Goal: Transaction & Acquisition: Purchase product/service

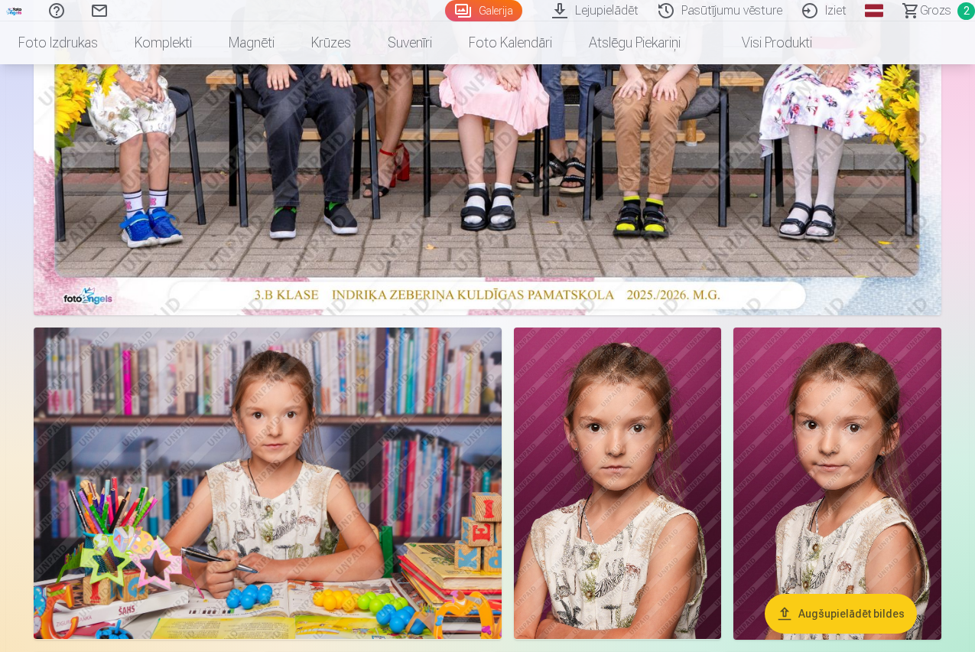
scroll to position [306, 0]
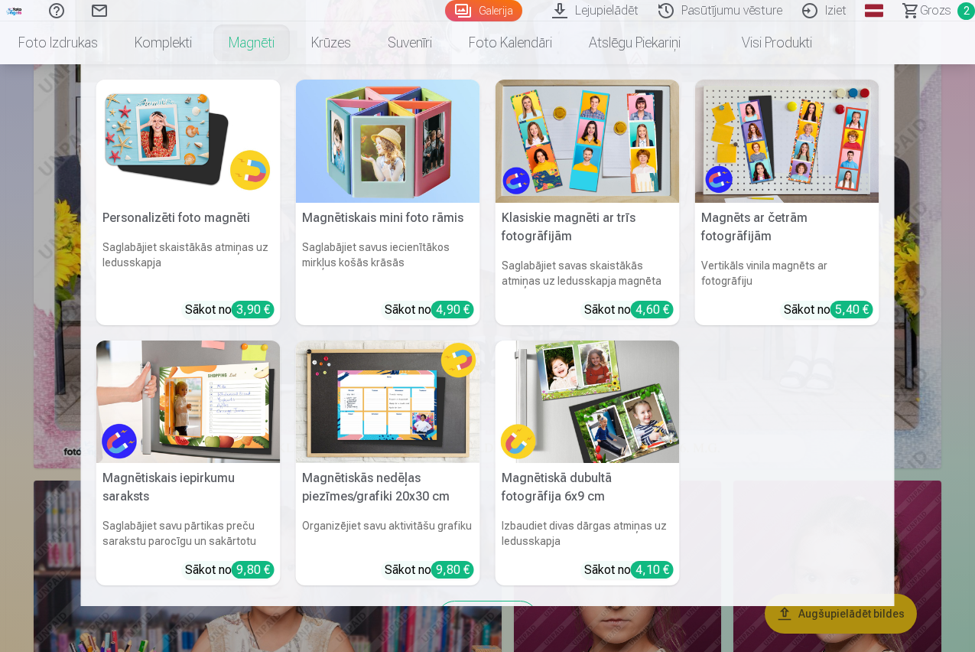
click at [570, 479] on h5 "Magnētiskā dubultā fotogrāfija 6x9 cm" at bounding box center [588, 487] width 184 height 49
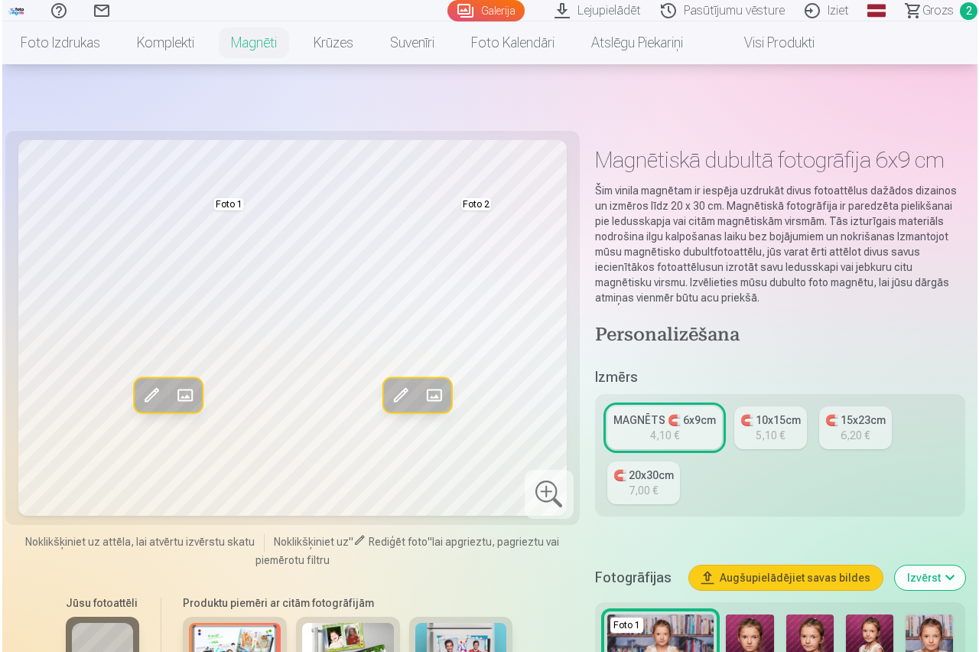
scroll to position [229, 0]
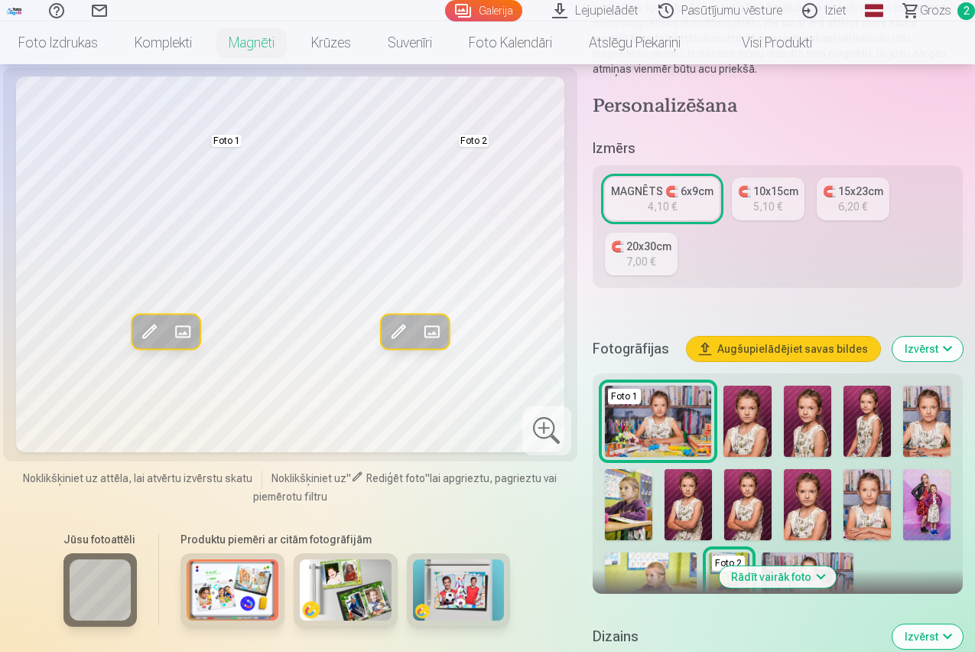
click at [930, 469] on img at bounding box center [926, 504] width 47 height 71
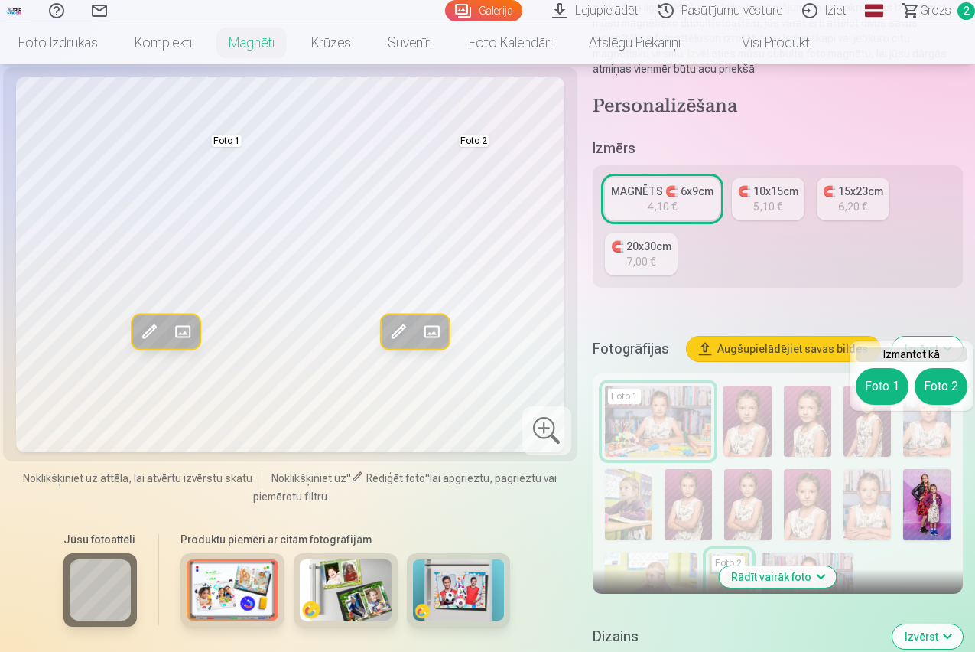
click at [421, 344] on span at bounding box center [432, 332] width 24 height 24
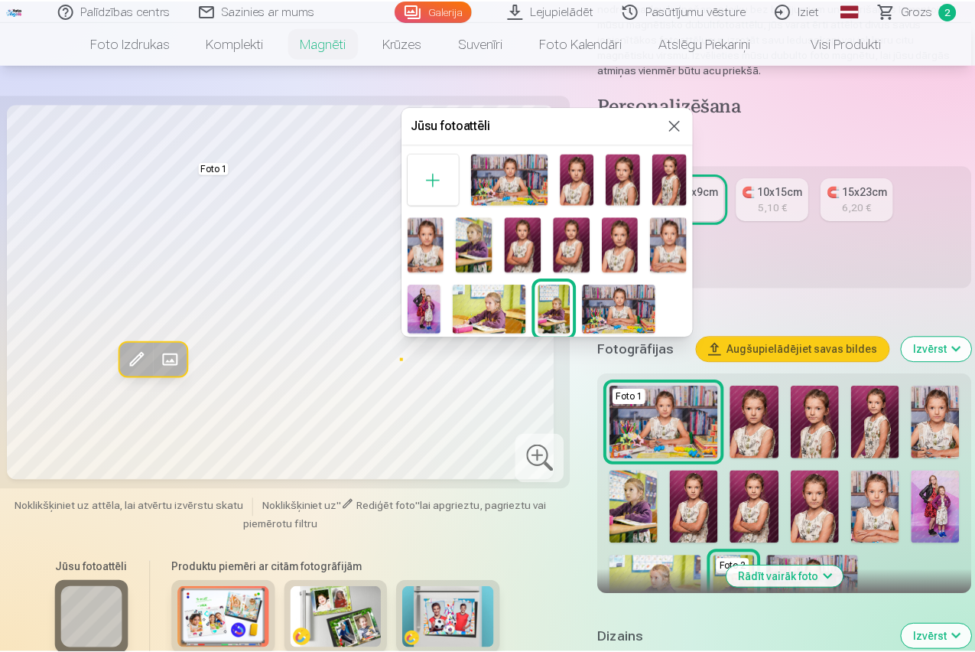
scroll to position [7, 0]
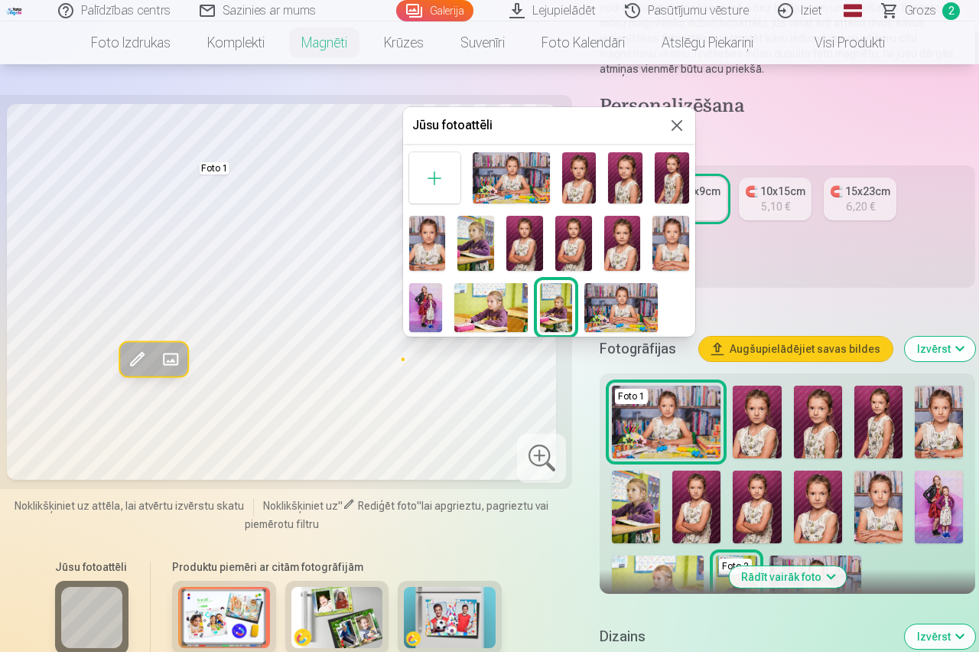
click at [428, 311] on img at bounding box center [425, 307] width 33 height 49
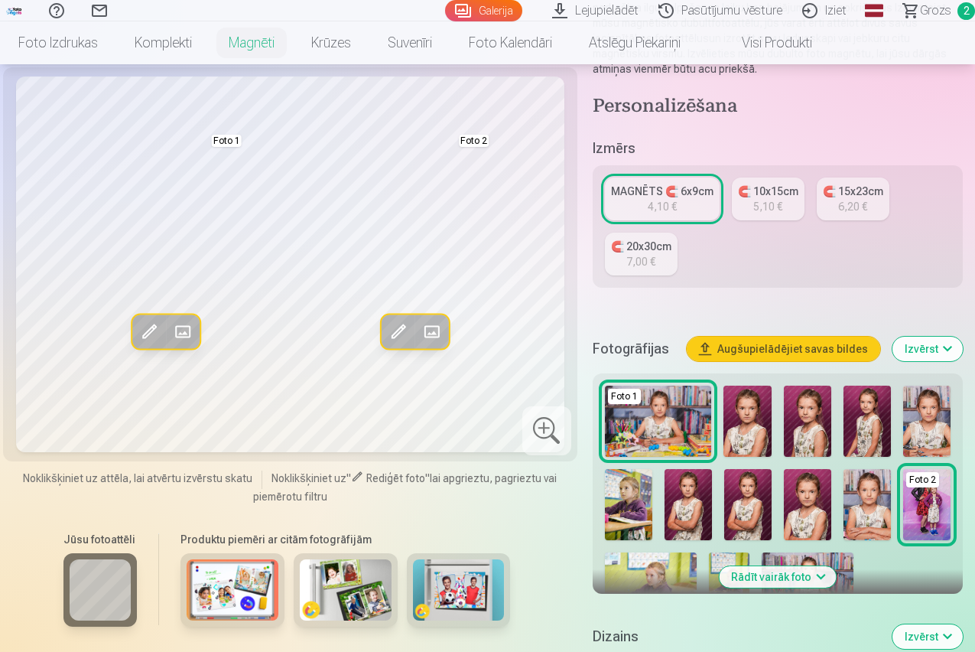
scroll to position [306, 0]
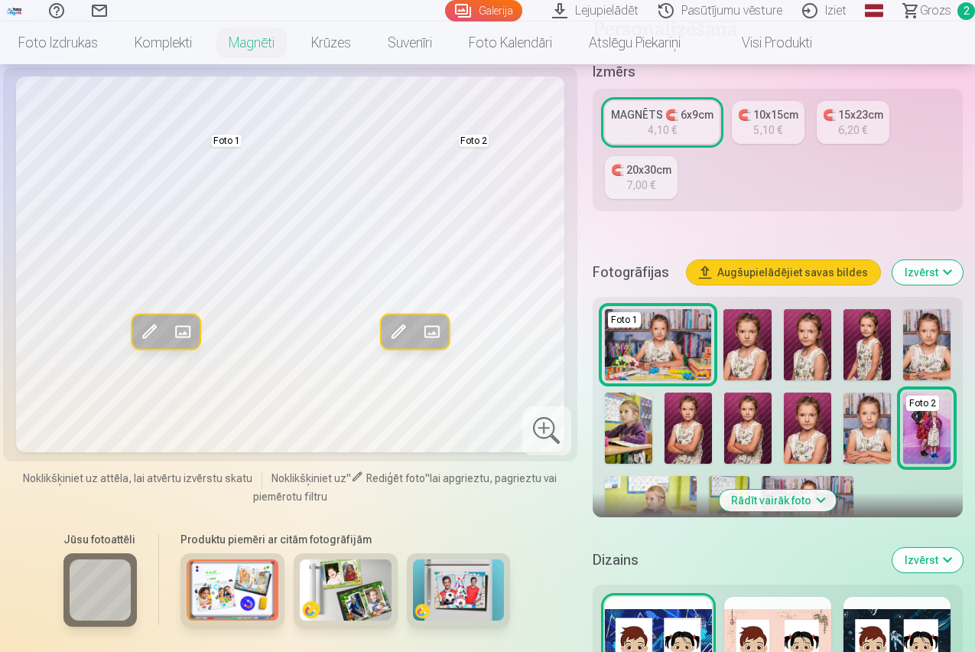
click at [782, 489] on button "Rādīt vairāk foto" at bounding box center [777, 499] width 117 height 21
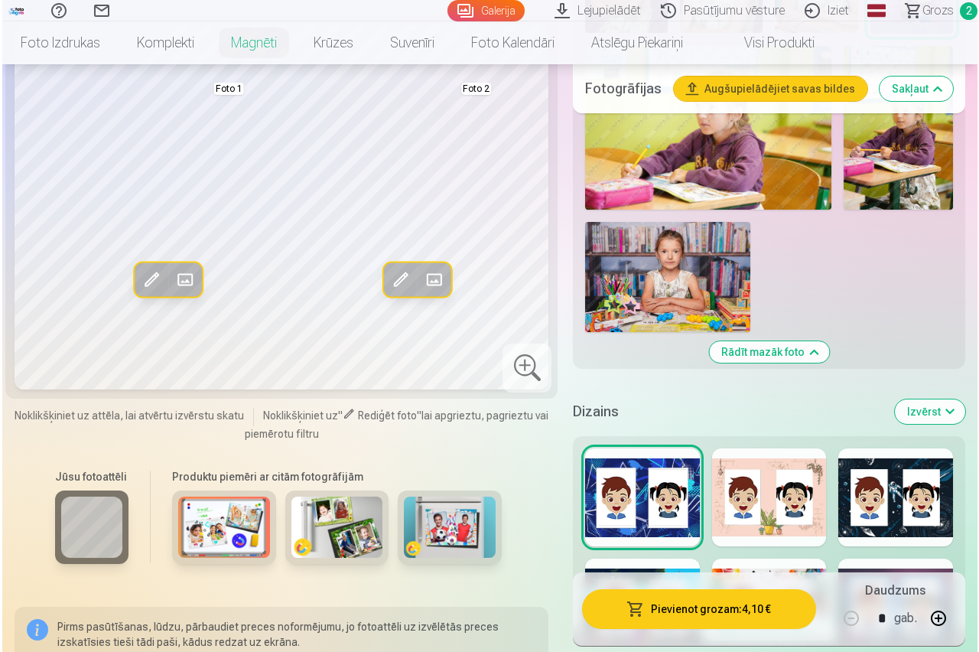
scroll to position [1147, 0]
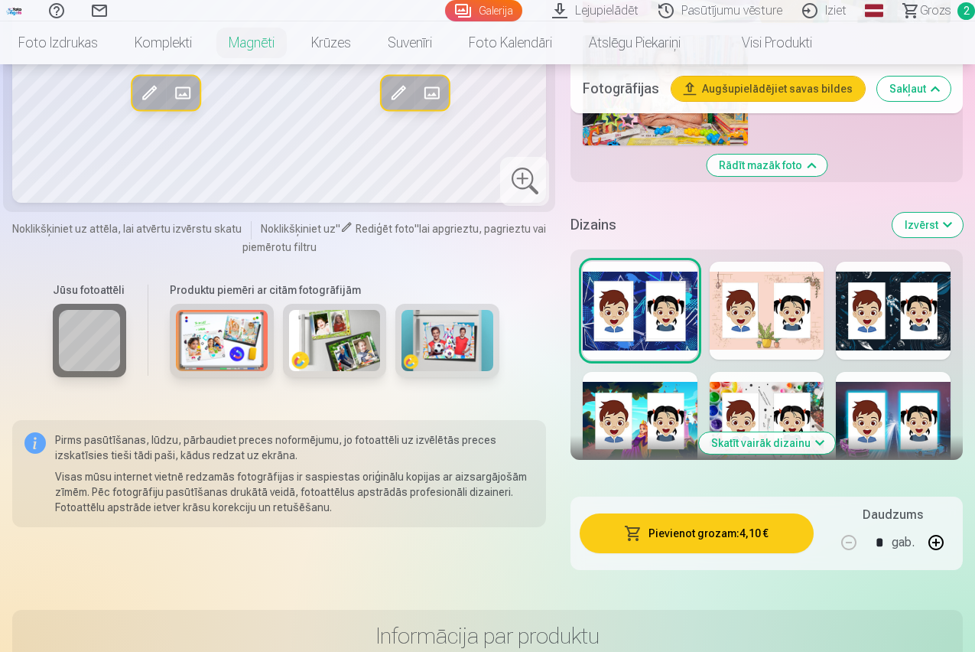
click at [710, 513] on button "Pievienot grozam : 4,10 €" at bounding box center [697, 533] width 234 height 40
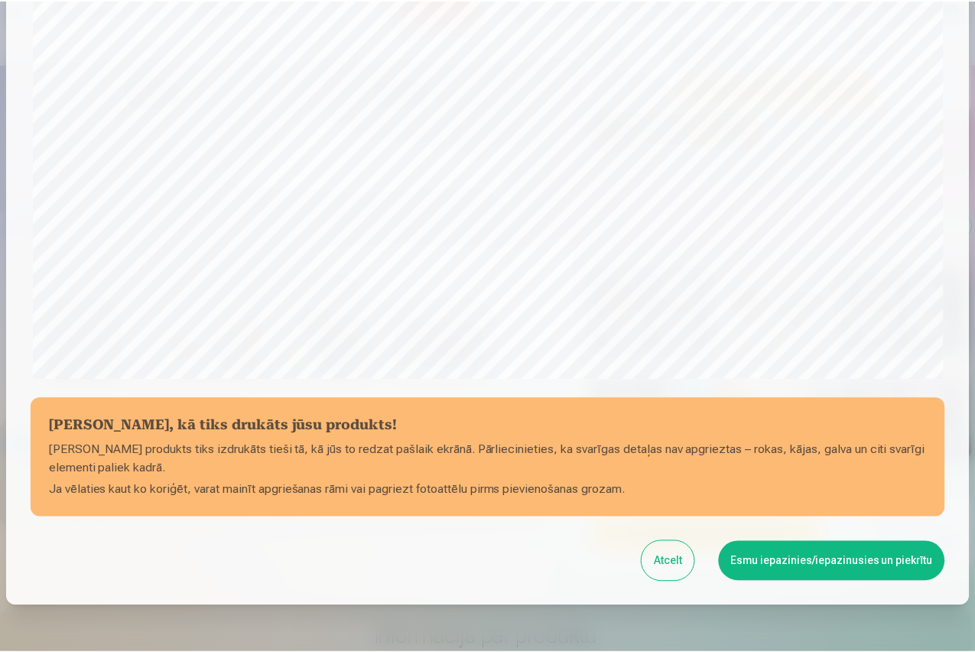
scroll to position [437, 0]
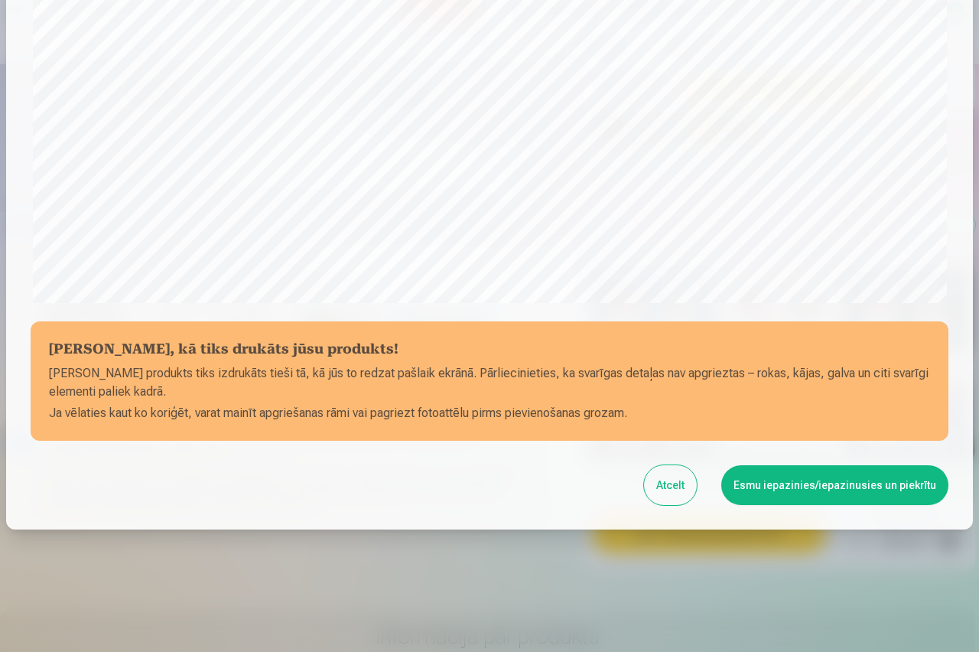
click at [815, 484] on button "Esmu iepazinies/iepazinusies un piekrītu" at bounding box center [834, 485] width 227 height 40
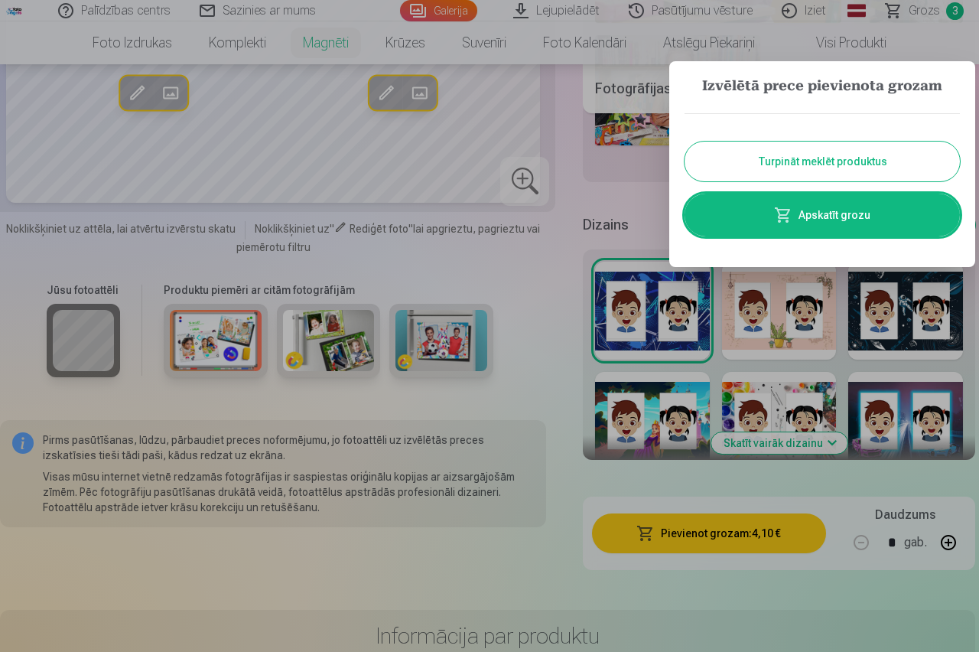
click at [795, 160] on button "Turpināt meklēt produktus" at bounding box center [822, 161] width 275 height 40
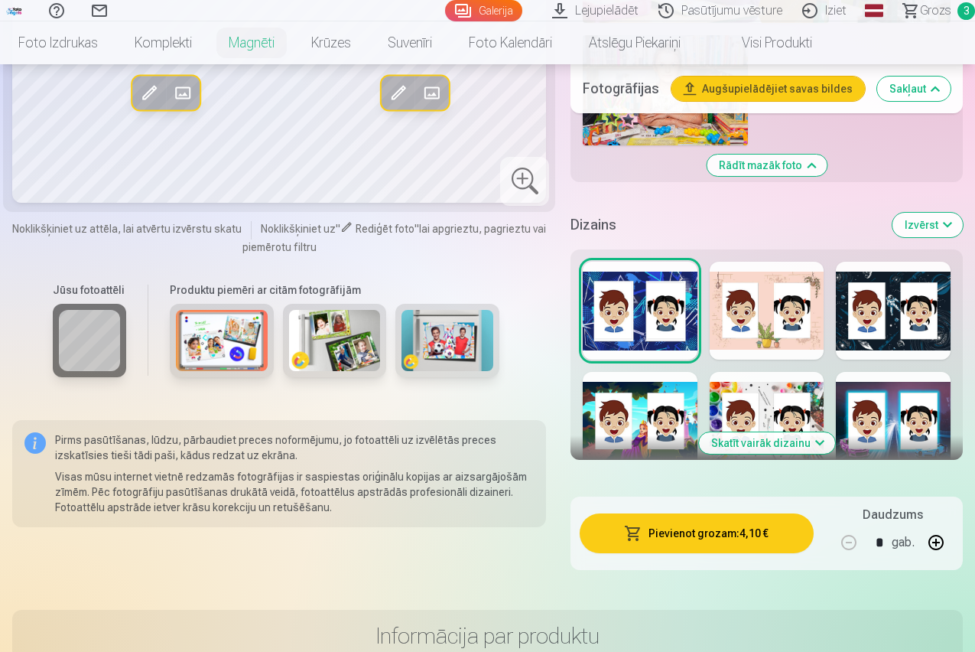
scroll to position [918, 0]
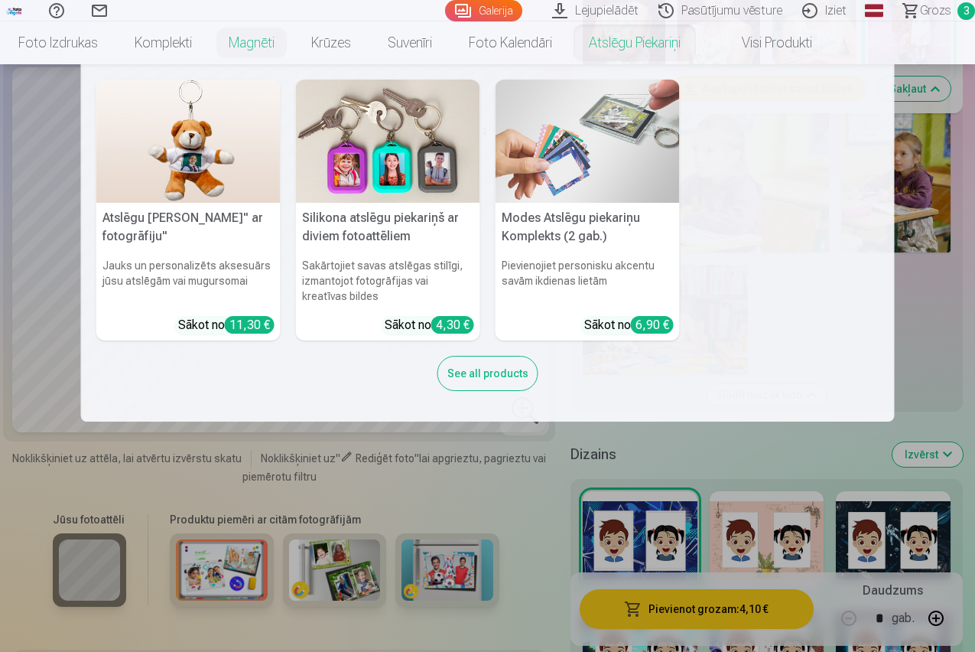
click at [353, 217] on h5 "Silikona atslēgu piekariņš ar diviem fotoattēliem" at bounding box center [388, 227] width 184 height 49
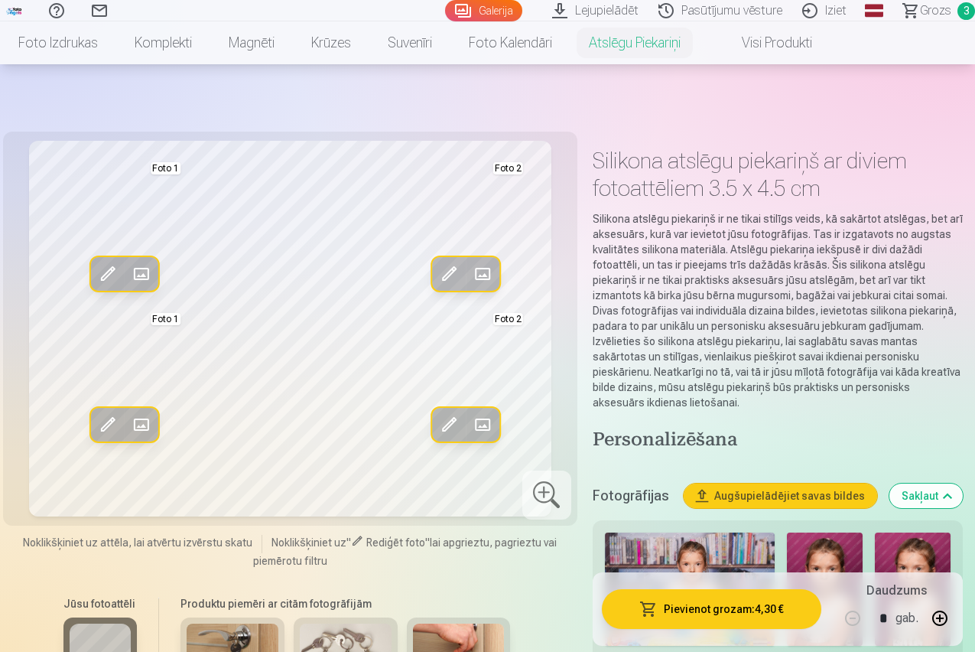
scroll to position [153, 0]
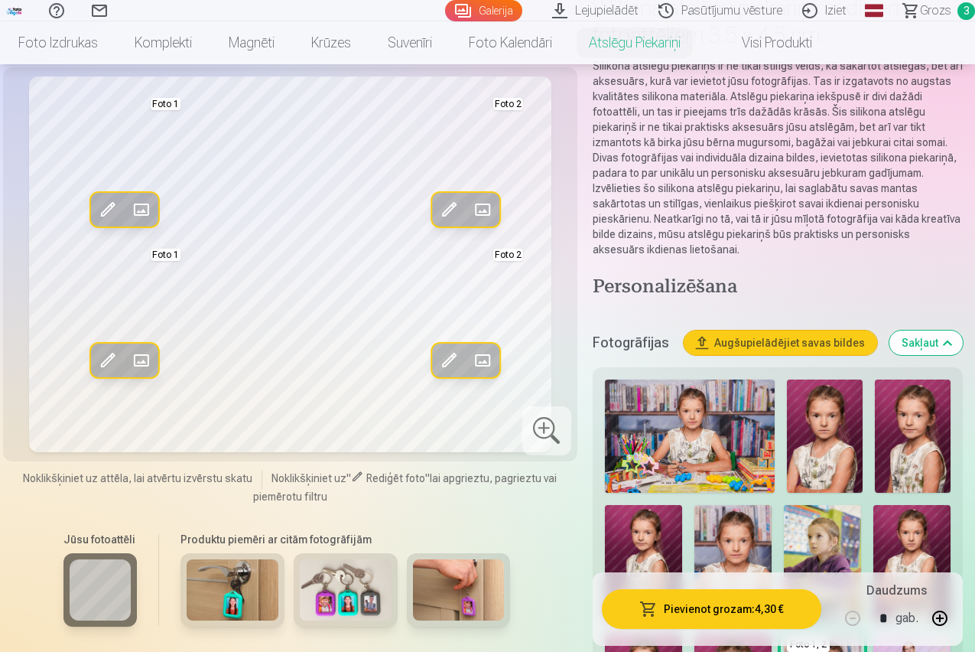
click at [830, 437] on img at bounding box center [825, 435] width 76 height 113
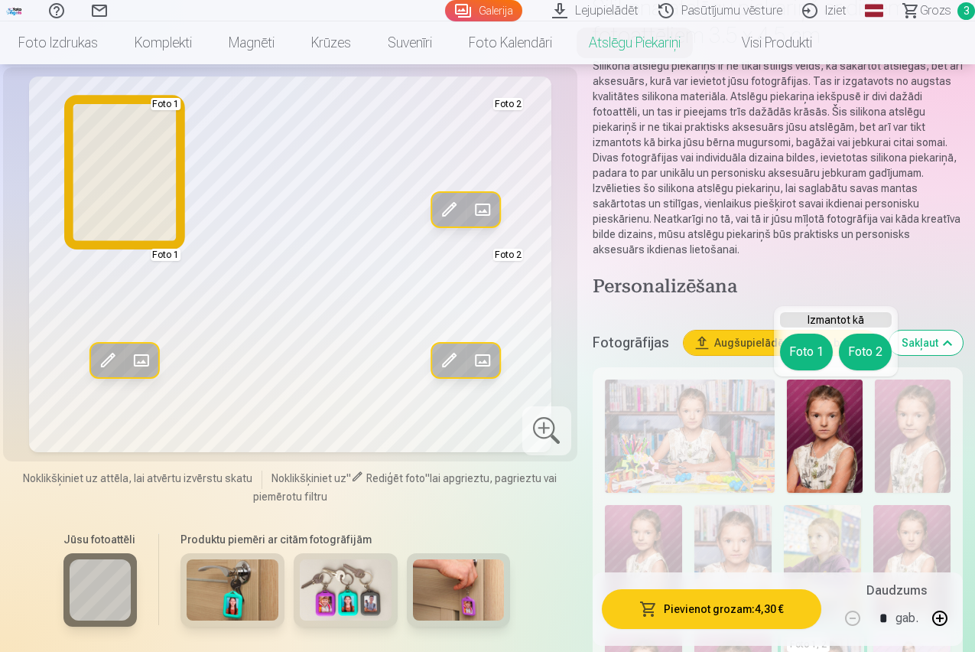
click at [794, 350] on button "Foto 1" at bounding box center [806, 351] width 53 height 37
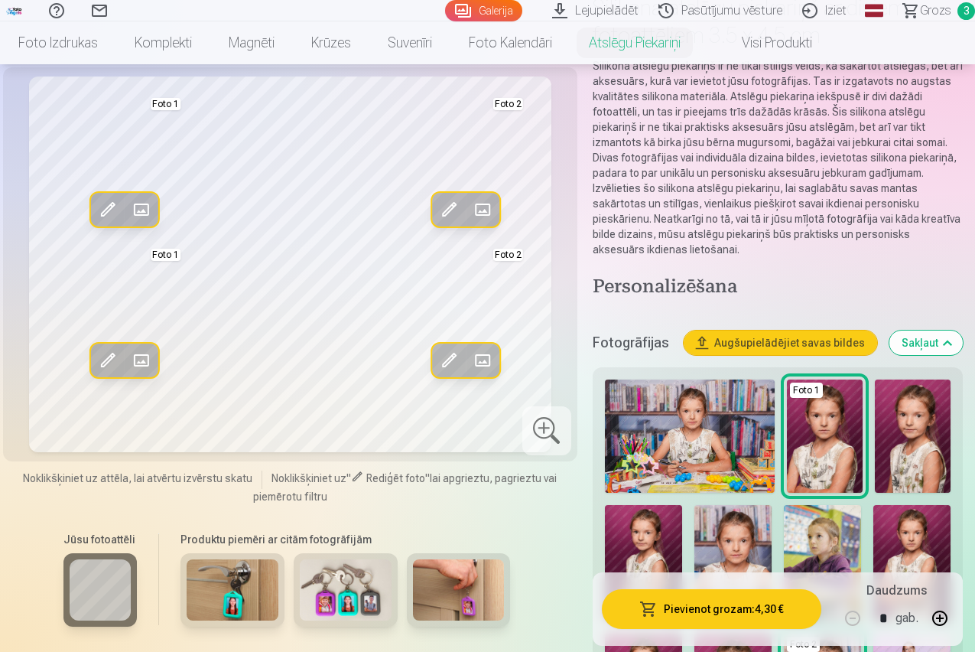
click at [685, 442] on img at bounding box center [690, 435] width 171 height 113
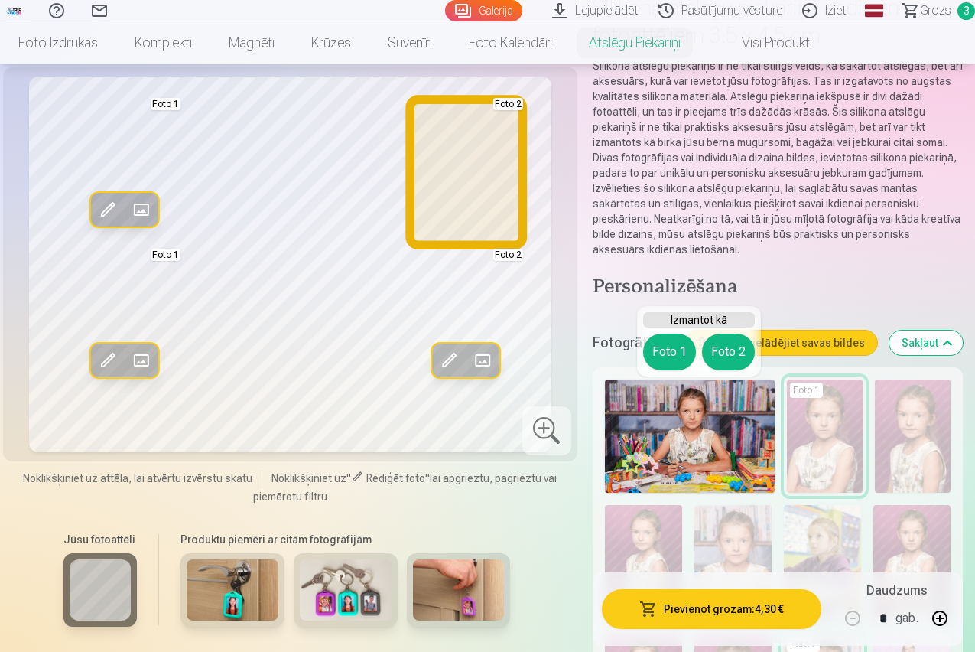
click at [718, 347] on button "Foto 2" at bounding box center [728, 351] width 53 height 37
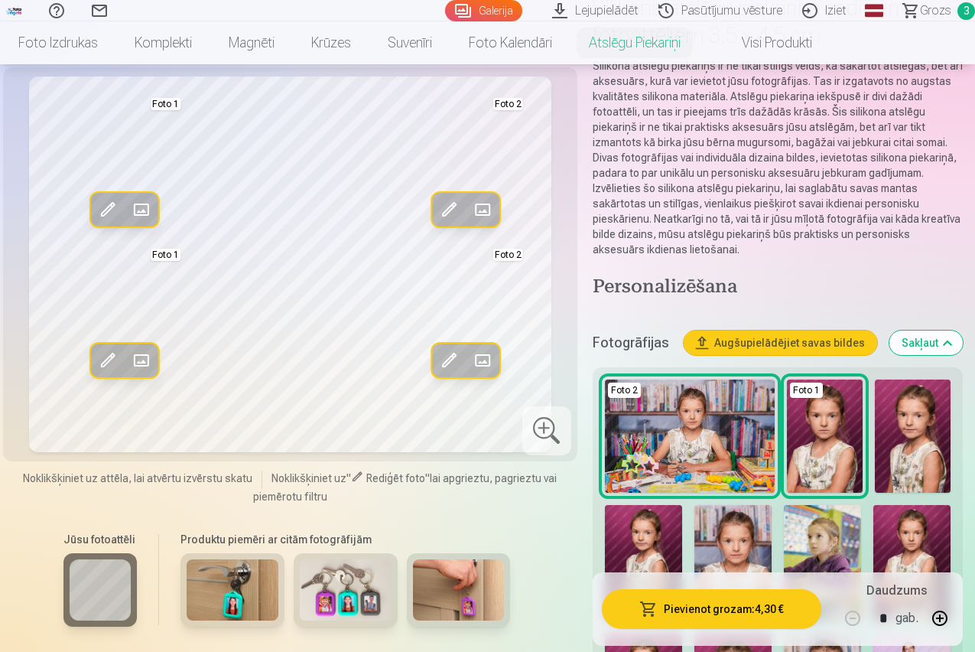
scroll to position [306, 0]
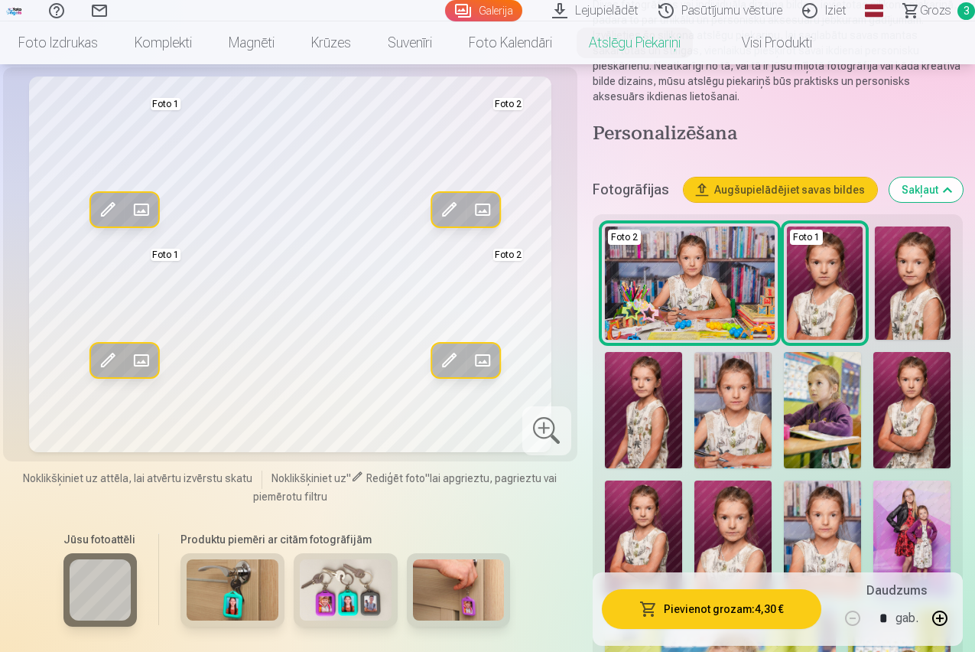
click at [823, 423] on img at bounding box center [822, 410] width 77 height 116
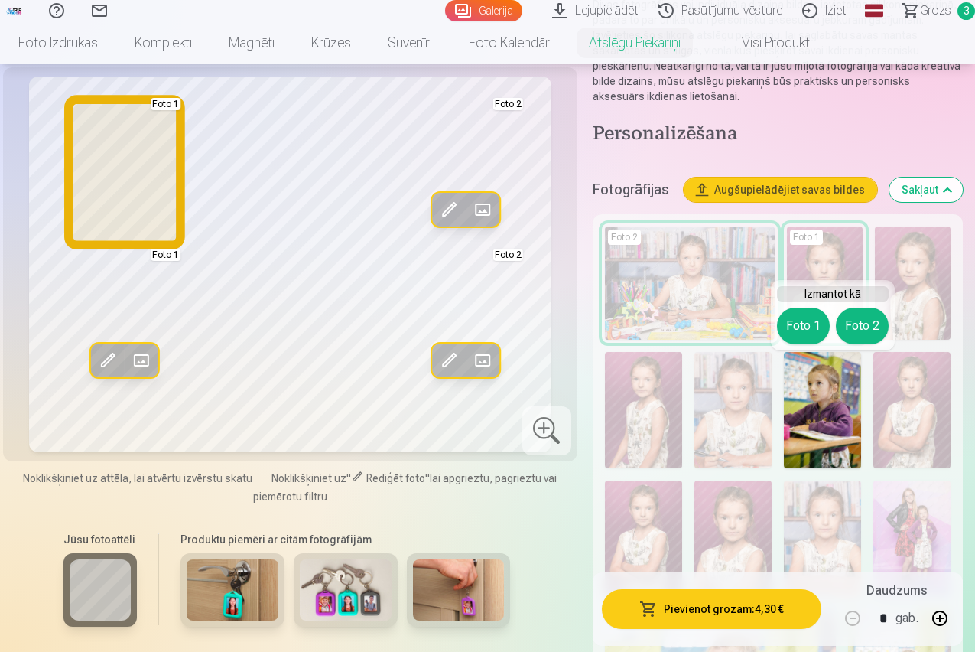
click at [795, 321] on button "Foto 1" at bounding box center [803, 325] width 53 height 37
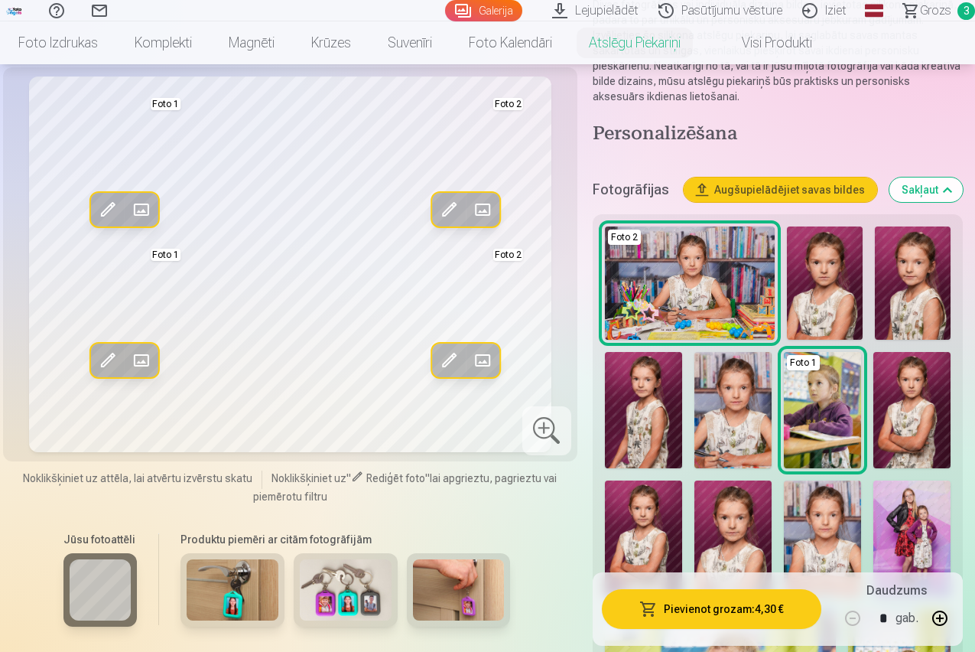
click at [742, 534] on img at bounding box center [732, 538] width 77 height 116
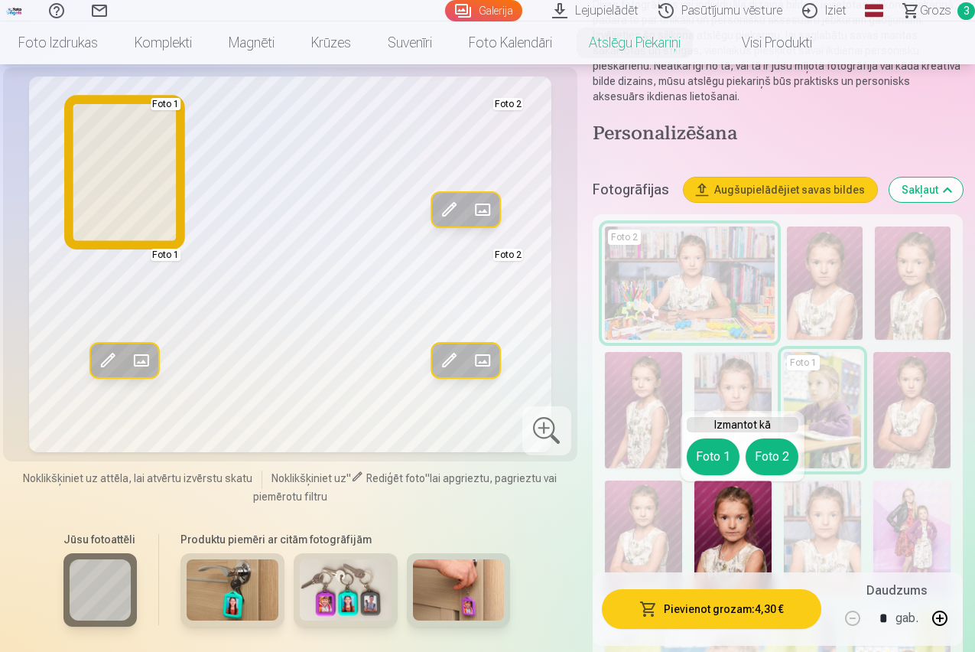
click at [711, 461] on button "Foto 1" at bounding box center [713, 456] width 53 height 37
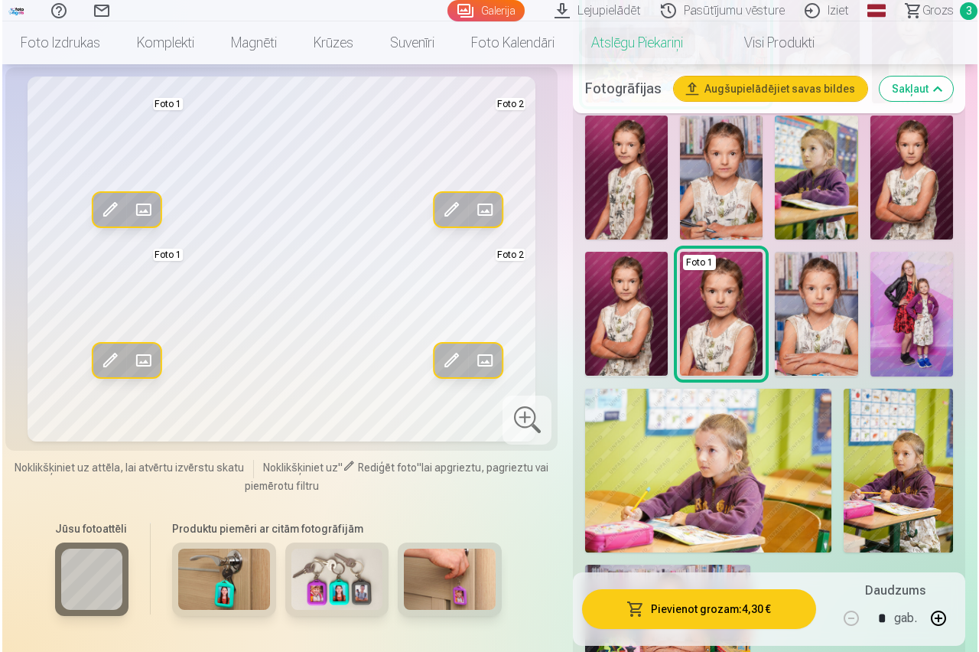
scroll to position [612, 0]
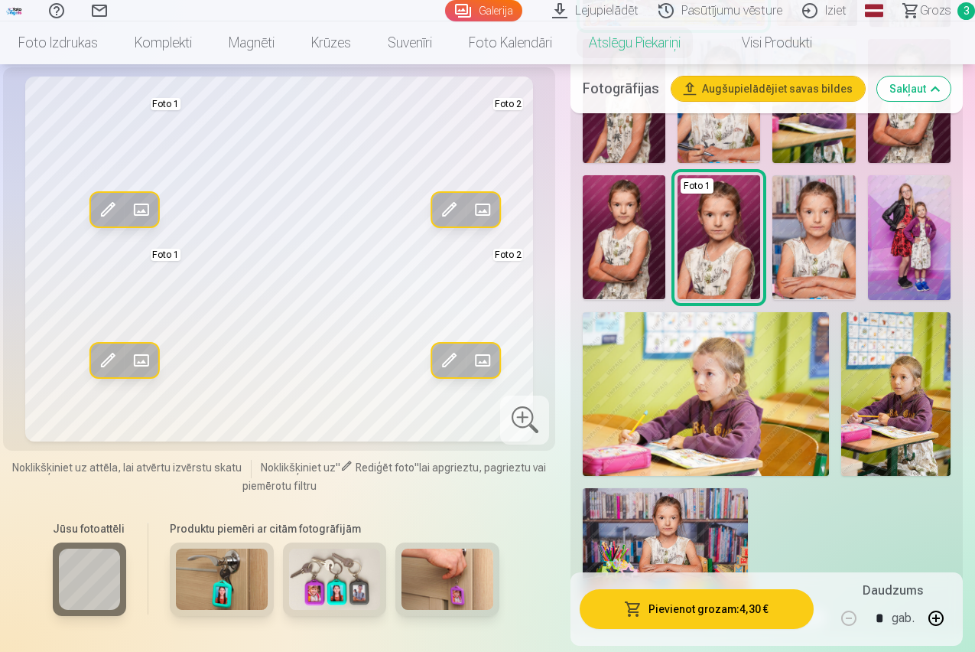
click at [925, 413] on img at bounding box center [895, 394] width 109 height 164
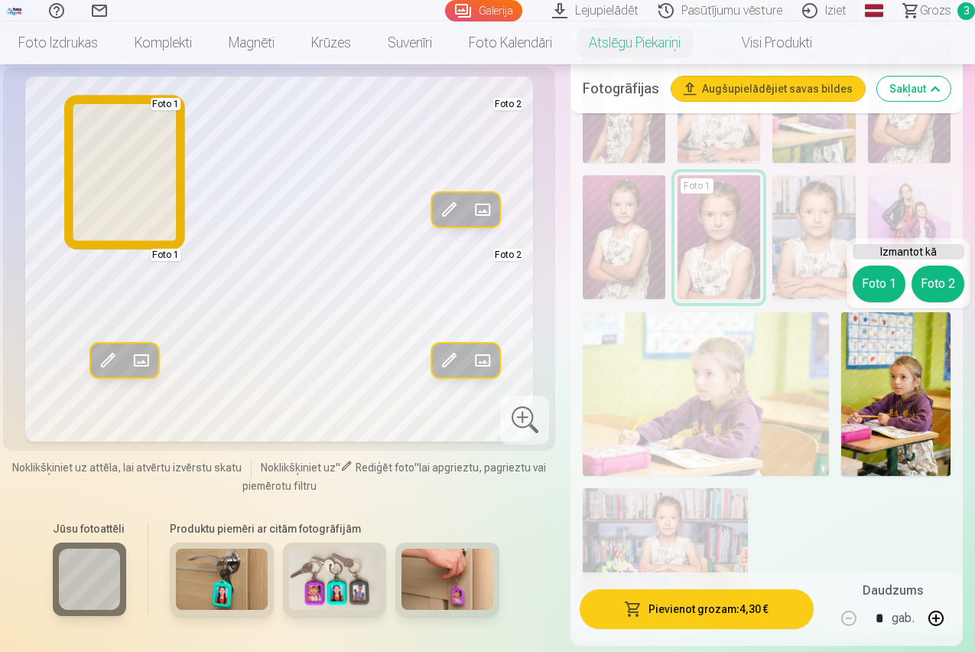
click at [886, 281] on button "Foto 1" at bounding box center [879, 283] width 53 height 37
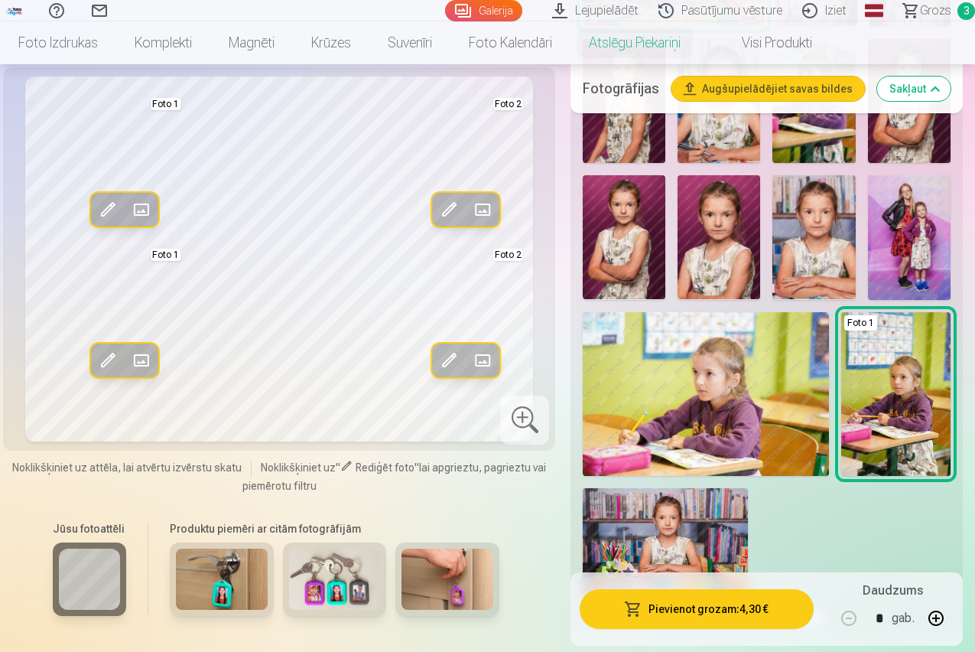
click at [712, 614] on button "Pievienot grozam : 4,30 €" at bounding box center [697, 609] width 234 height 40
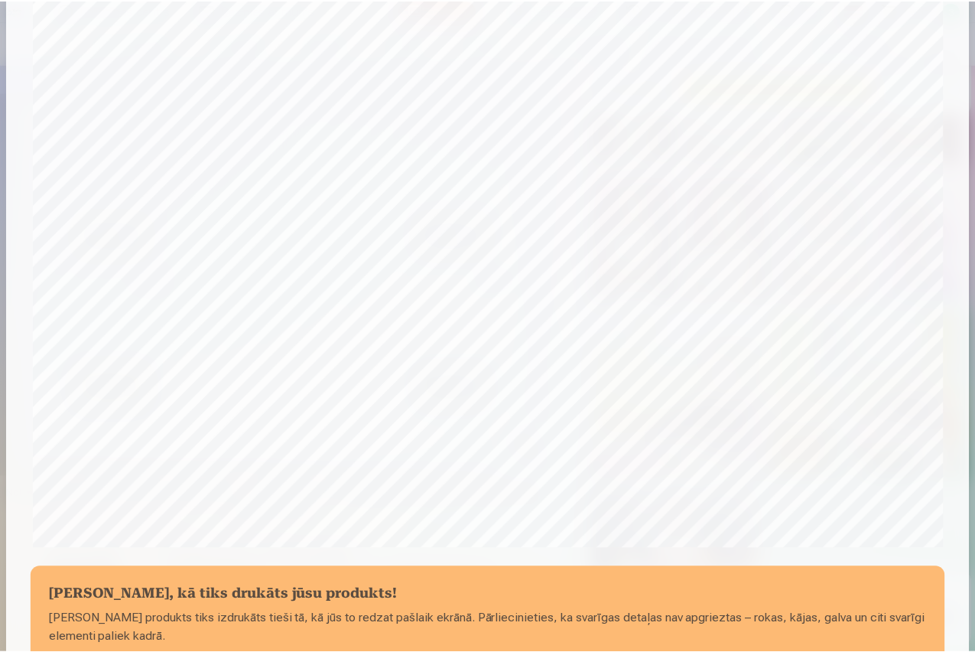
scroll to position [422, 0]
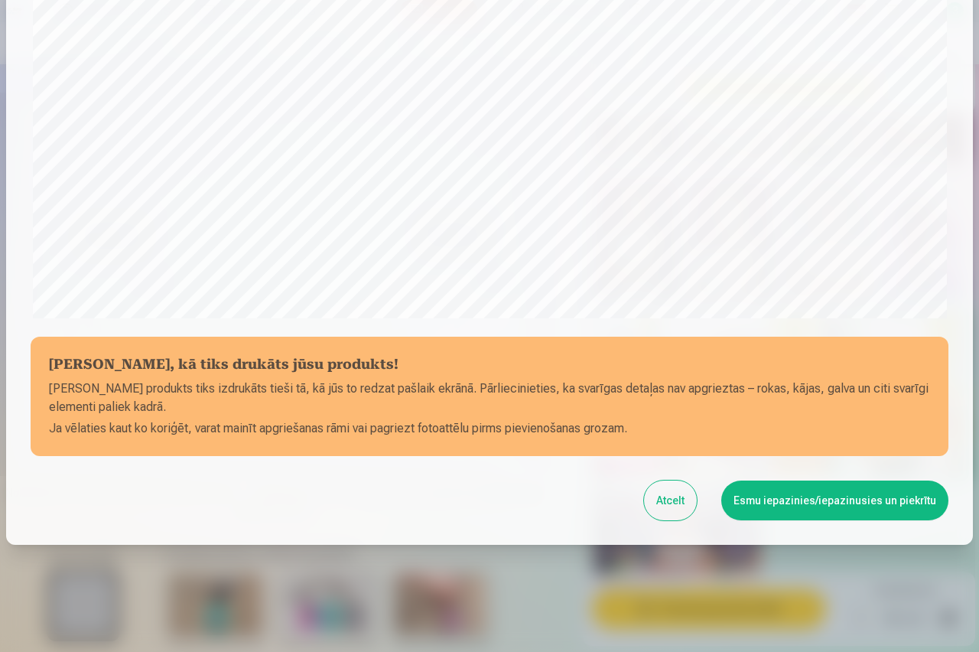
click at [813, 499] on button "Esmu iepazinies/iepazinusies un piekrītu" at bounding box center [834, 500] width 227 height 40
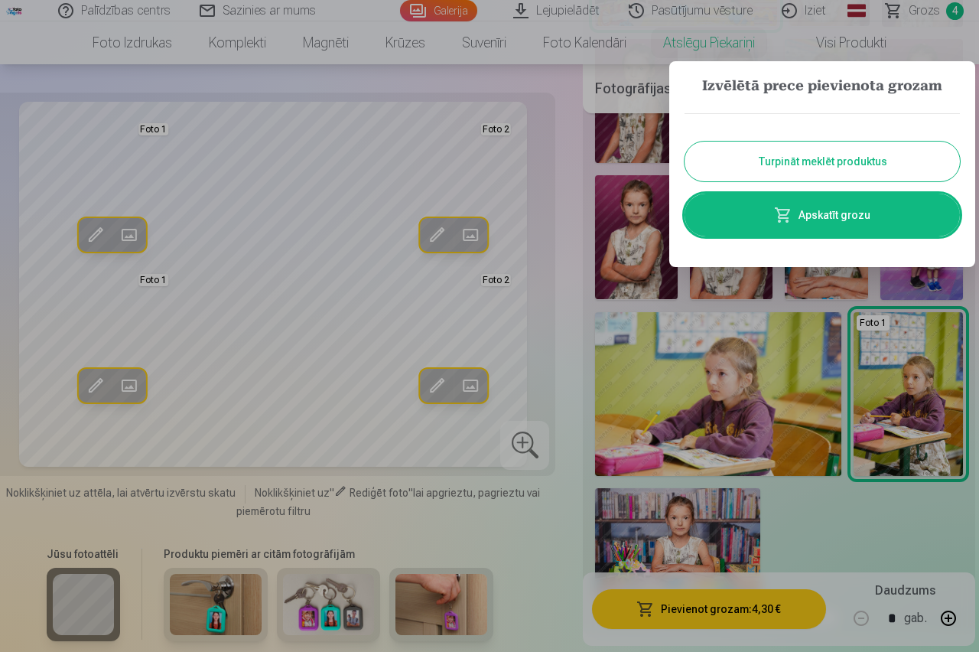
click at [832, 164] on button "Turpināt meklēt produktus" at bounding box center [822, 161] width 275 height 40
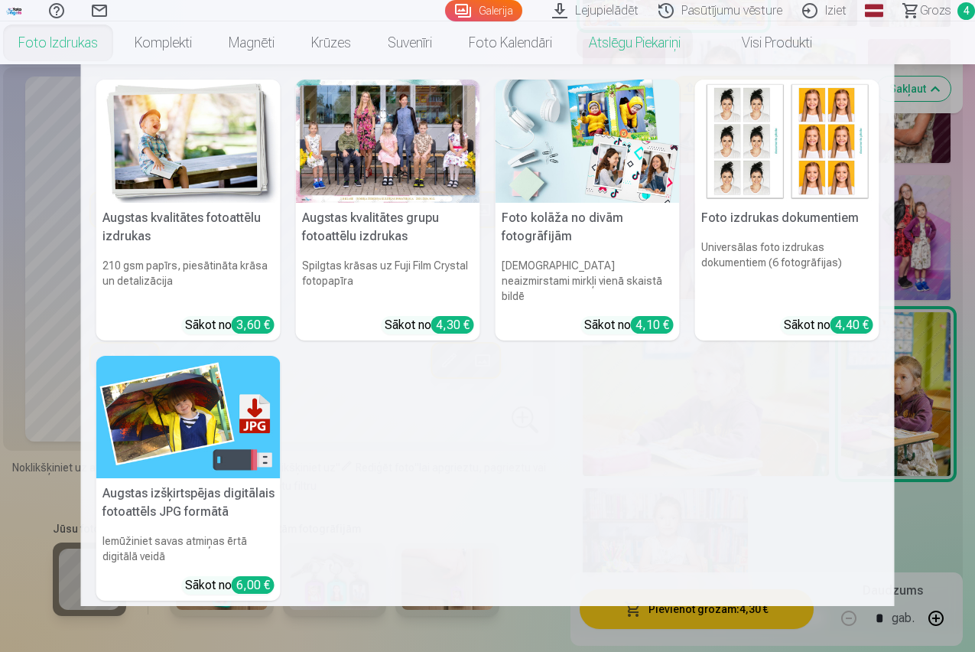
click at [356, 152] on div at bounding box center [388, 141] width 184 height 123
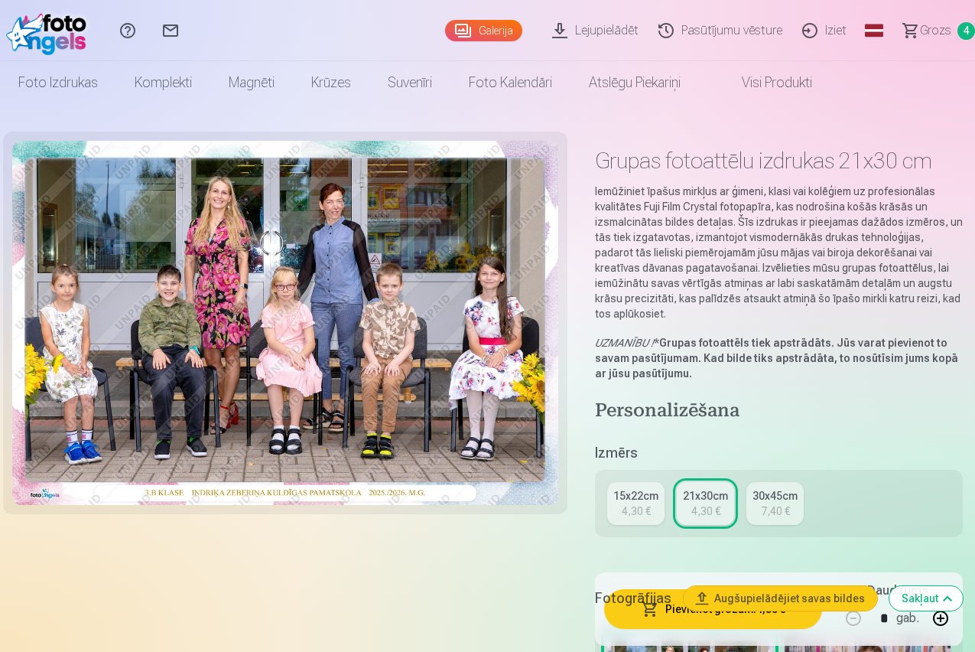
click at [626, 511] on link "15x22cm 4,30 €" at bounding box center [635, 503] width 57 height 43
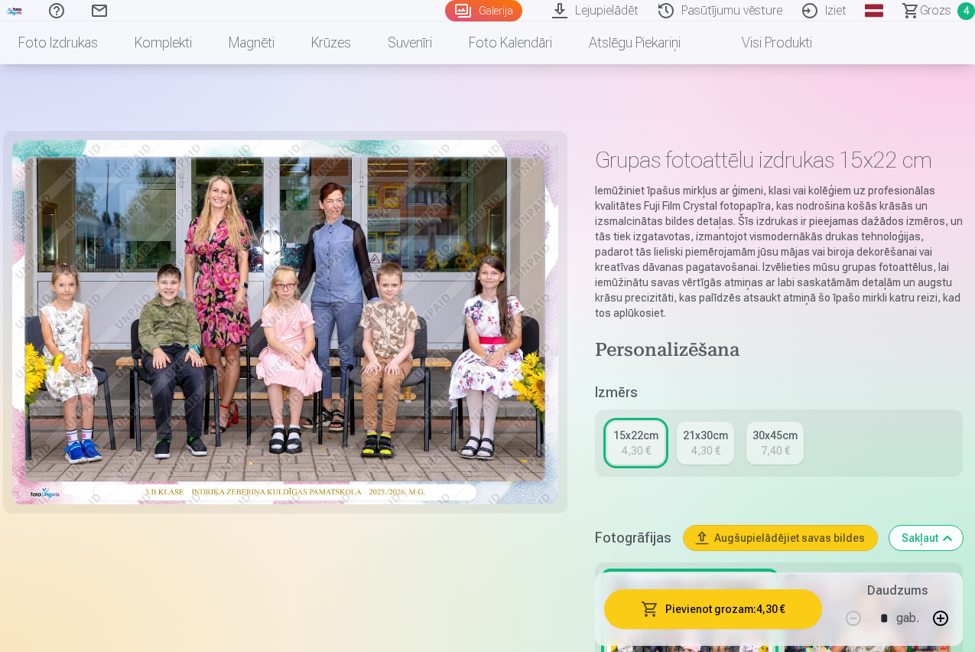
scroll to position [229, 0]
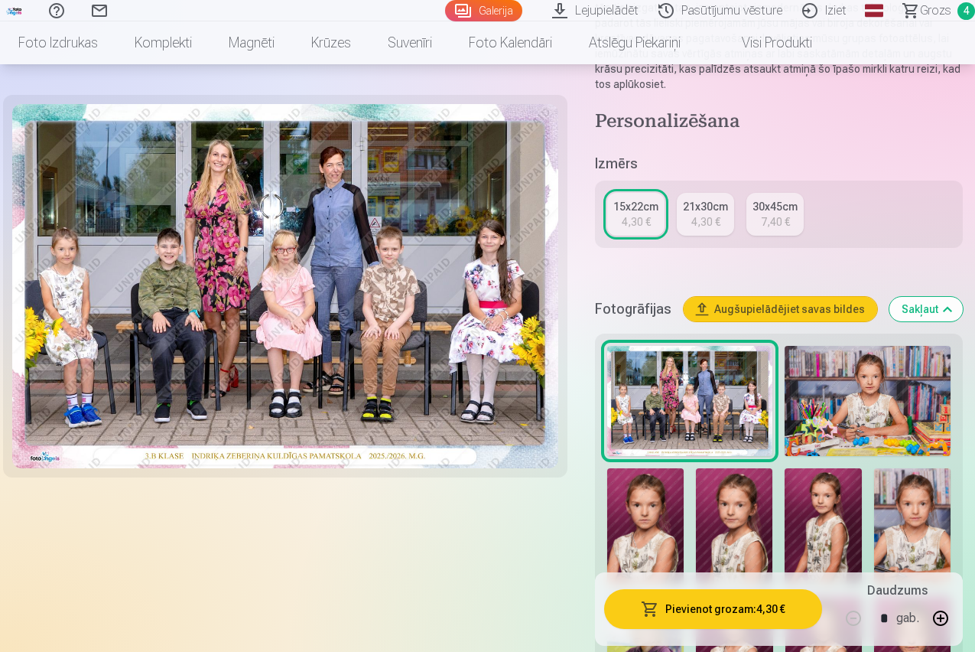
click at [709, 221] on div "4,30 €" at bounding box center [705, 221] width 29 height 15
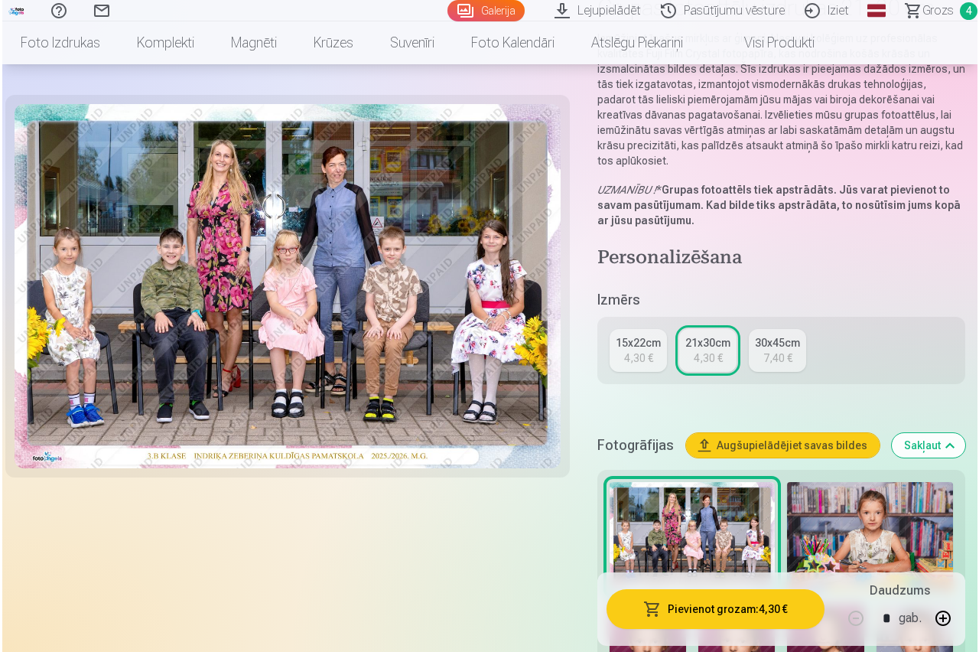
scroll to position [229, 0]
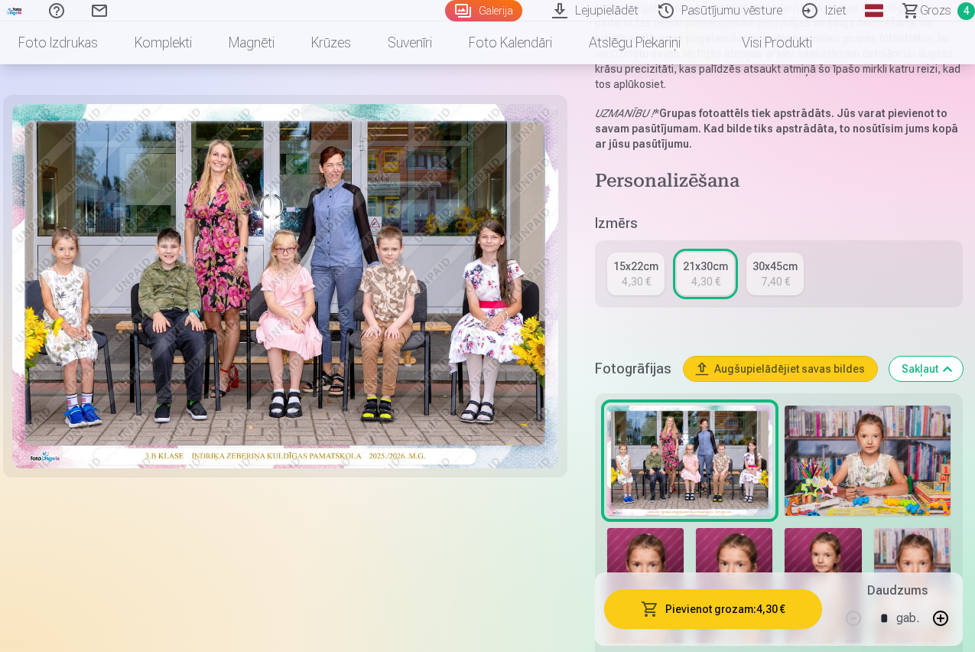
click at [706, 604] on button "Pievienot grozam : 4,30 €" at bounding box center [713, 609] width 218 height 40
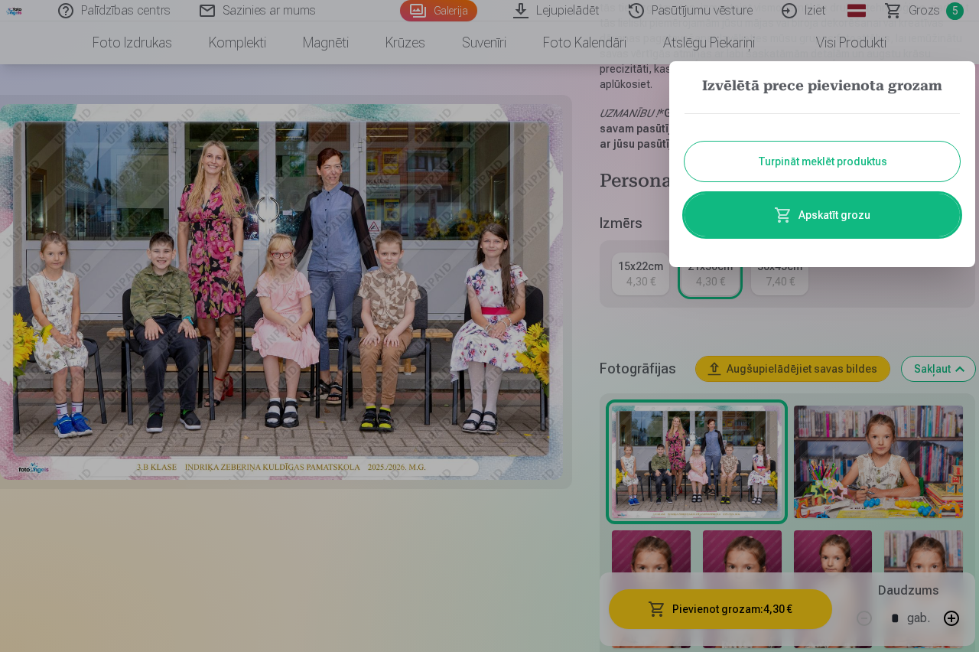
click at [768, 229] on link "Apskatīt grozu" at bounding box center [822, 214] width 275 height 43
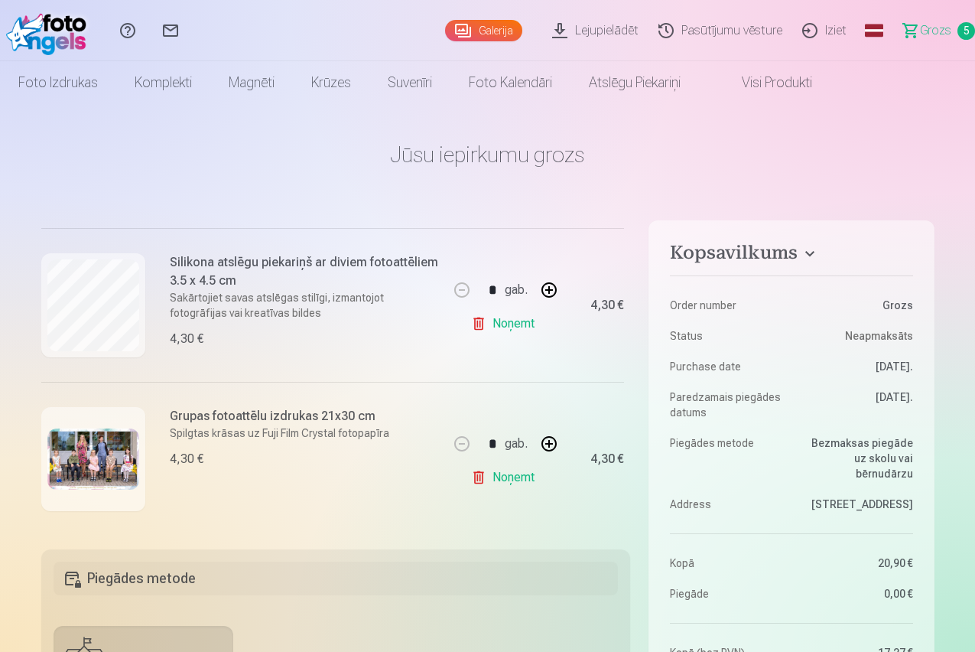
scroll to position [633, 0]
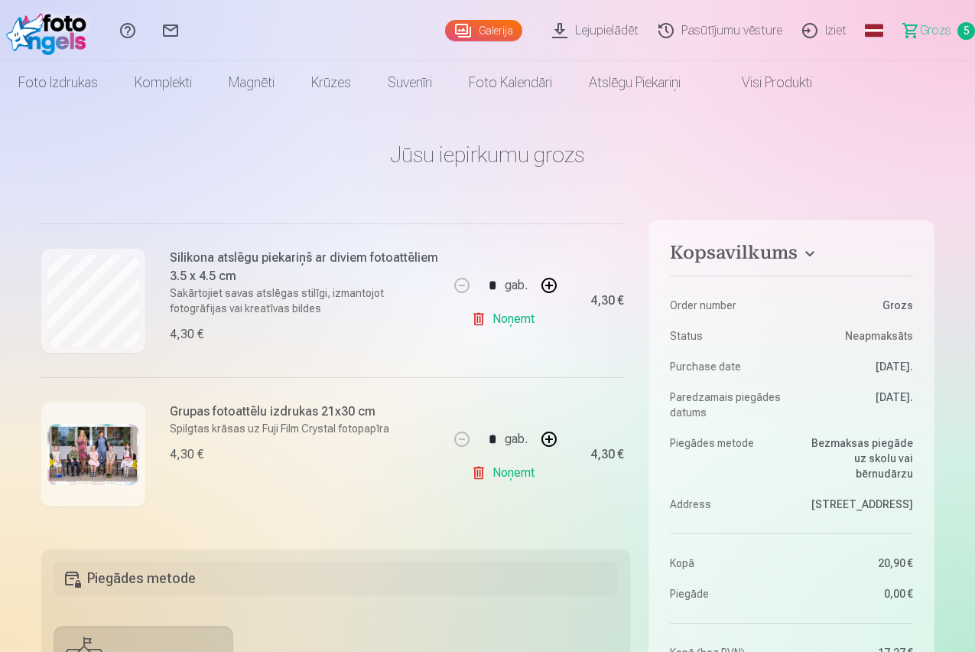
click at [498, 464] on link "Noņemt" at bounding box center [506, 472] width 70 height 31
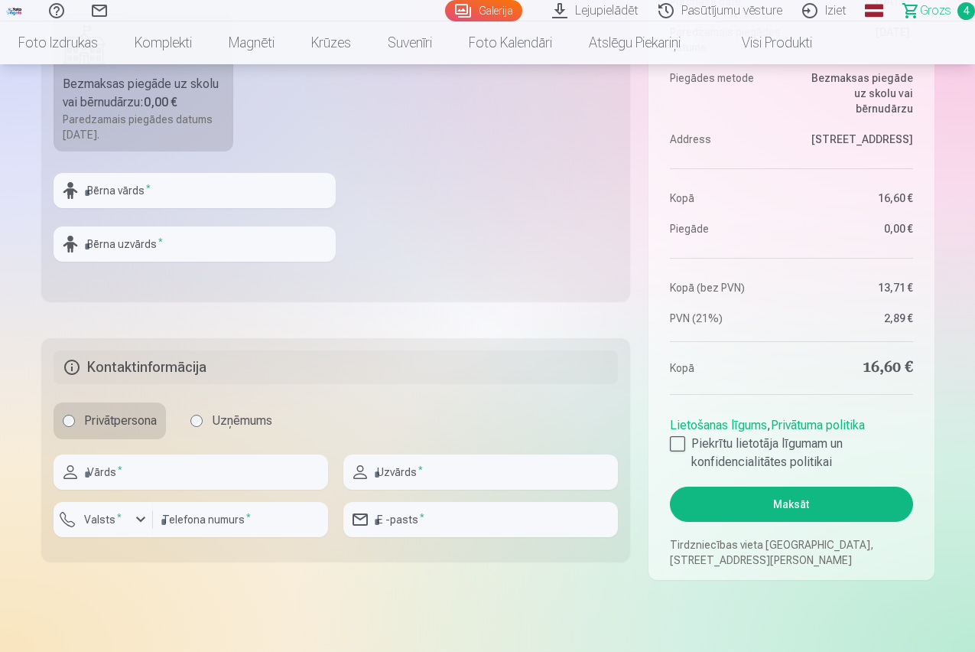
scroll to position [765, 0]
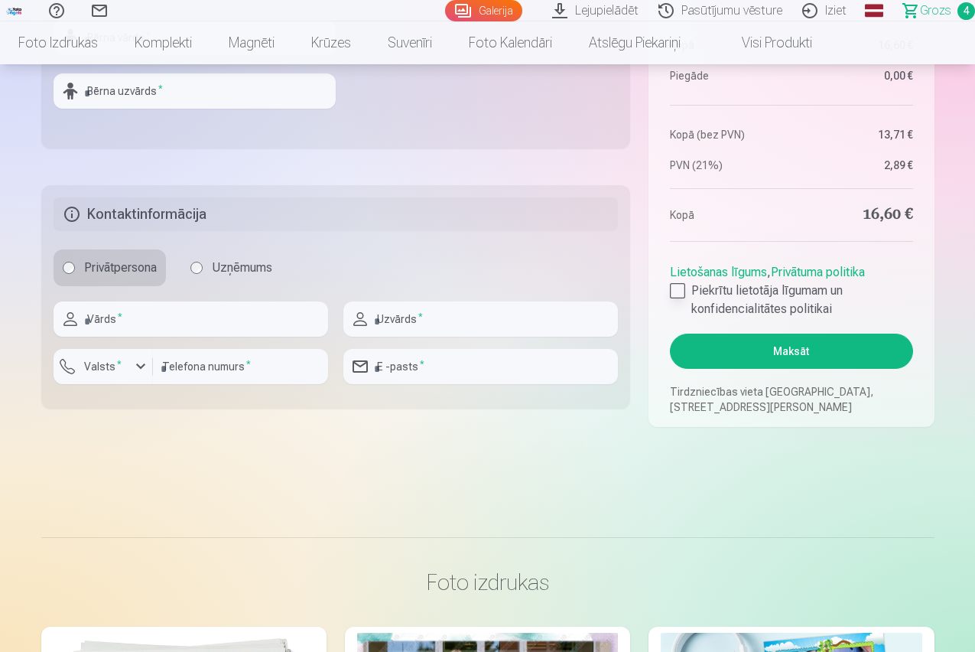
click at [676, 289] on div at bounding box center [677, 290] width 15 height 15
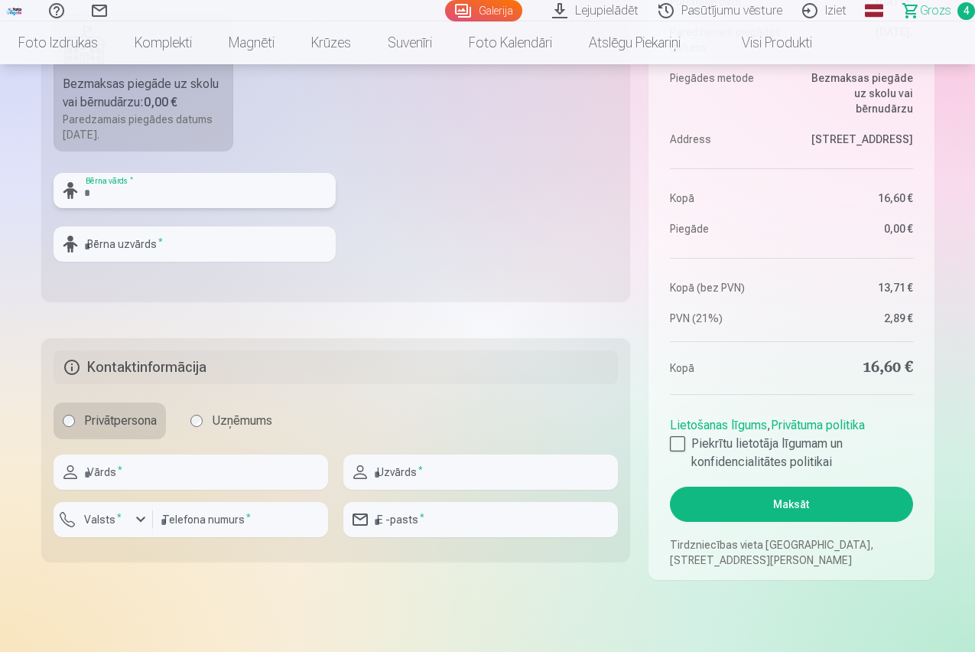
click at [115, 200] on input "text" at bounding box center [195, 190] width 282 height 35
type input "****"
click at [120, 259] on input "text" at bounding box center [195, 243] width 282 height 35
type input "*****"
click at [129, 474] on input "text" at bounding box center [191, 471] width 275 height 35
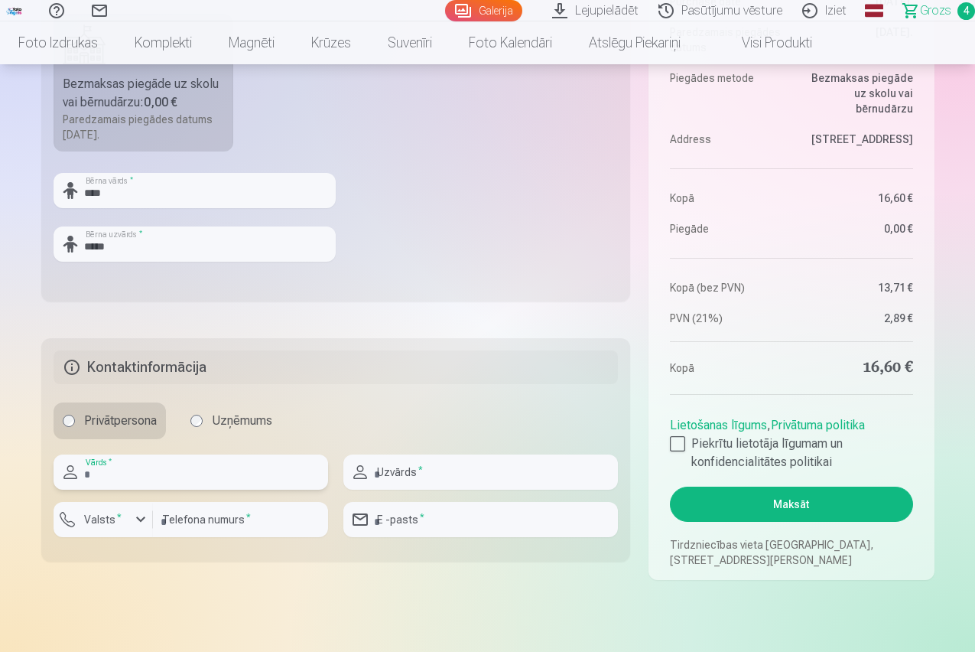
type input "****"
click at [175, 513] on input "number" at bounding box center [240, 519] width 175 height 35
type input "********"
click at [427, 483] on input "text" at bounding box center [480, 471] width 275 height 35
type input "*******"
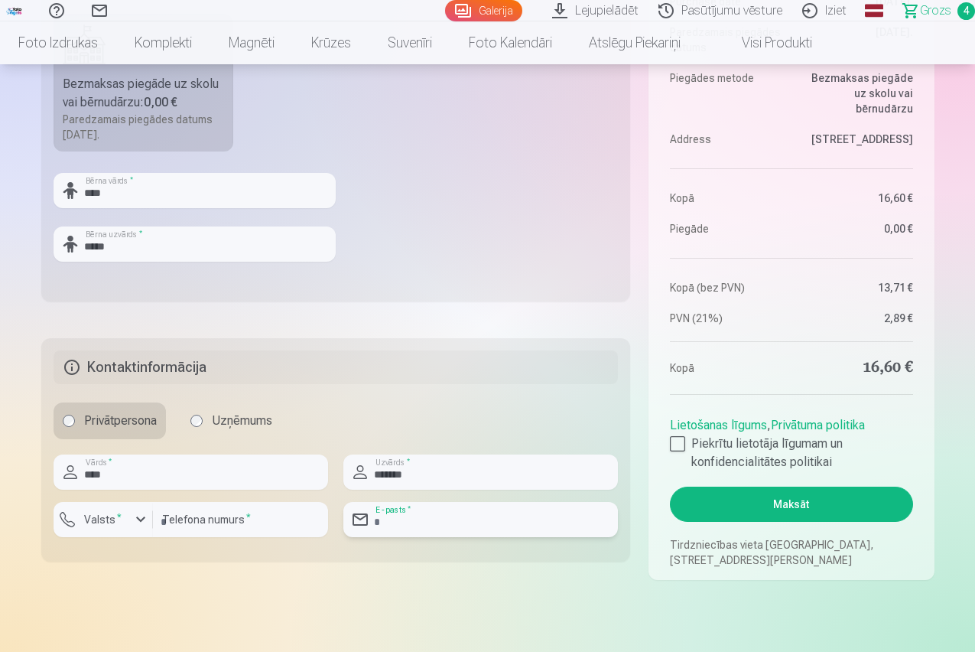
click at [411, 519] on input "email" at bounding box center [480, 519] width 275 height 35
type input "**********"
click at [807, 502] on button "Maksāt" at bounding box center [791, 503] width 242 height 35
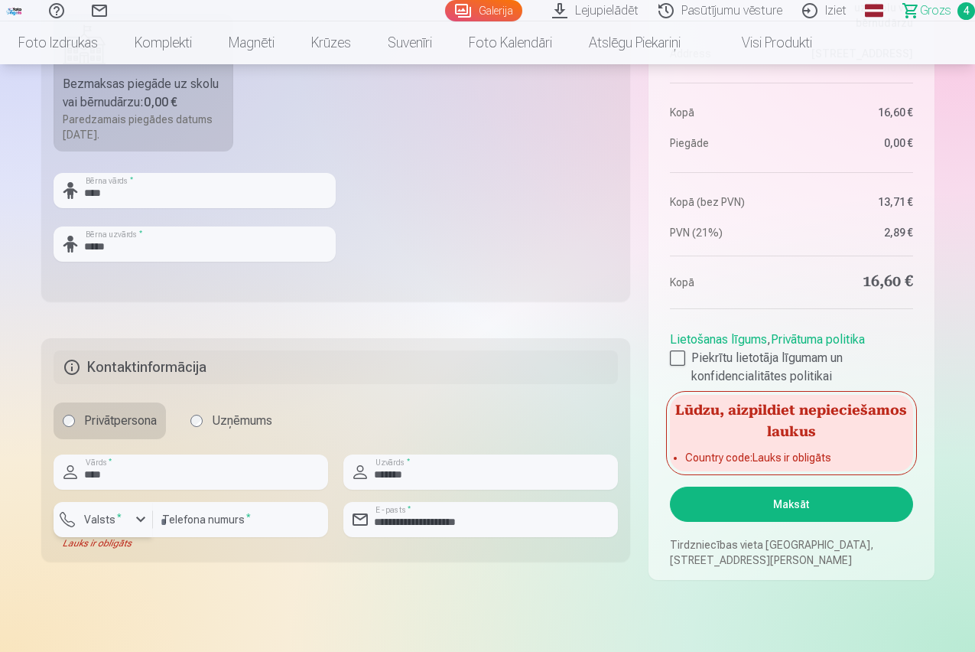
click at [119, 518] on sup "*" at bounding box center [119, 517] width 5 height 10
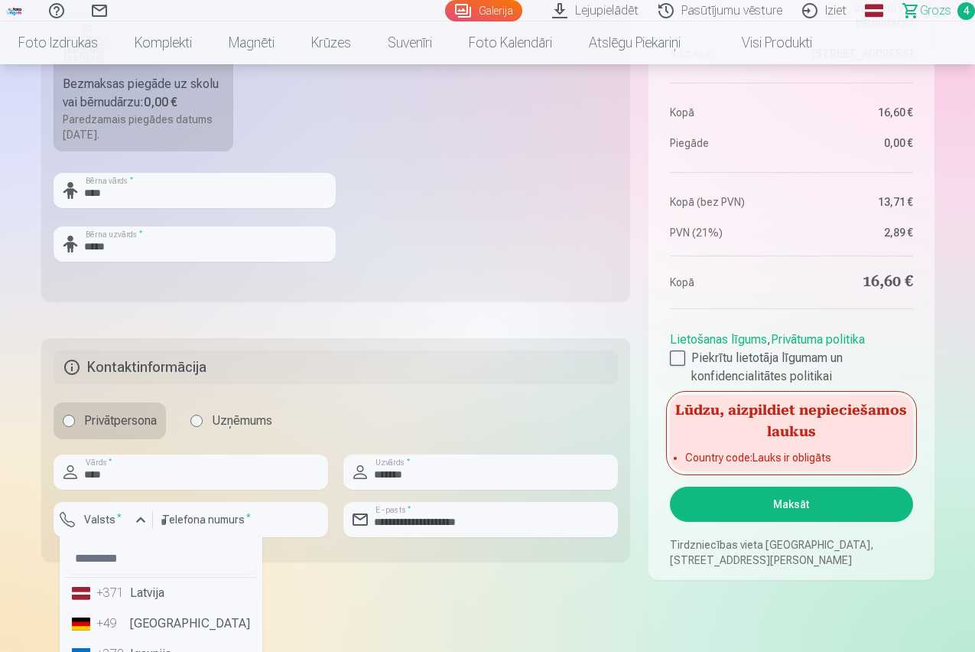
click at [141, 594] on li "+371 Latvija" at bounding box center [161, 592] width 190 height 31
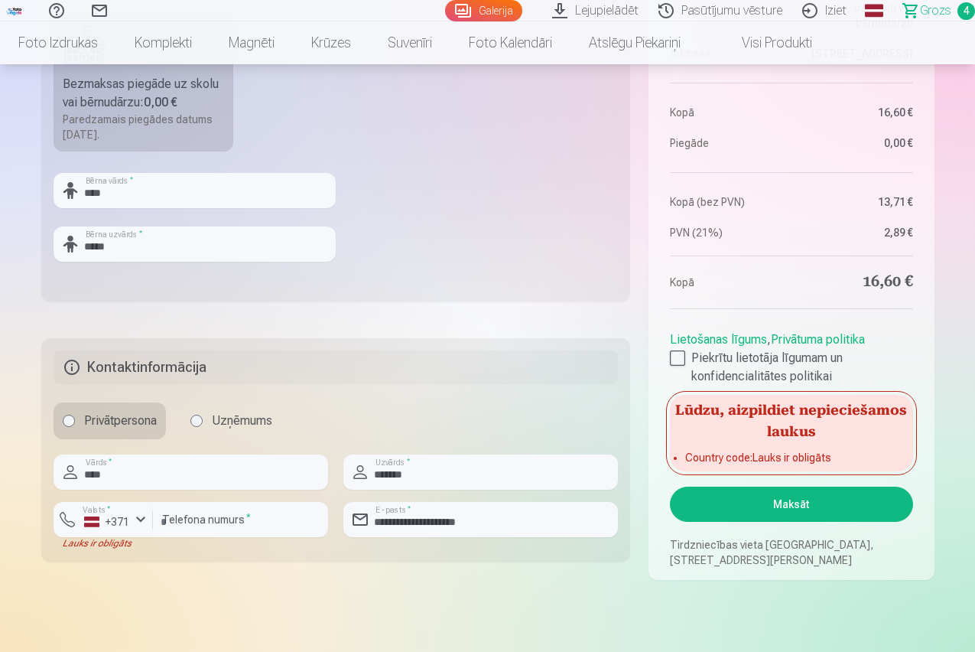
click at [804, 500] on button "Maksāt" at bounding box center [791, 503] width 242 height 35
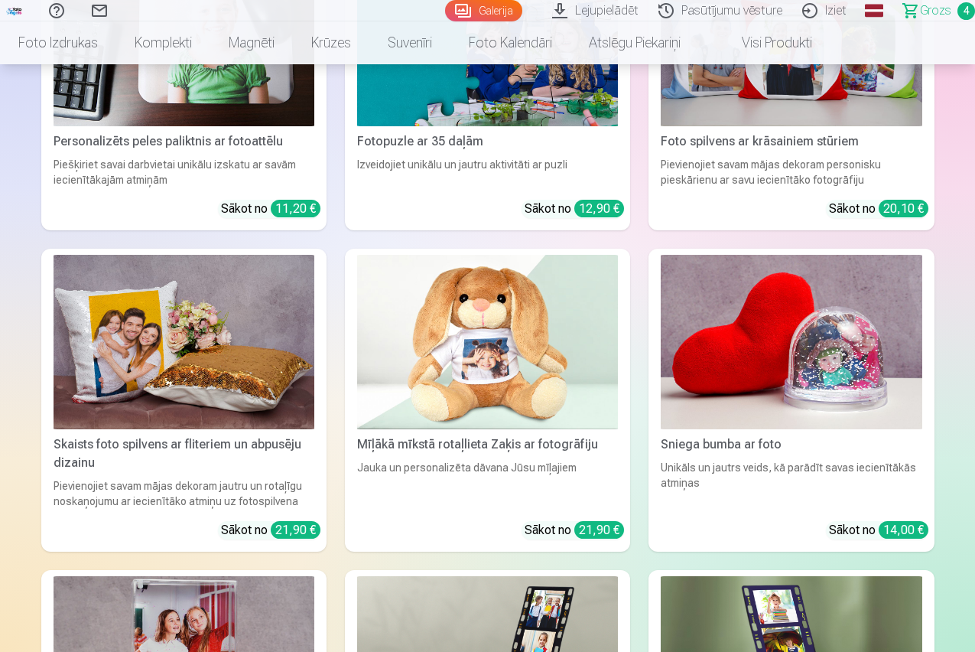
scroll to position [5163, 0]
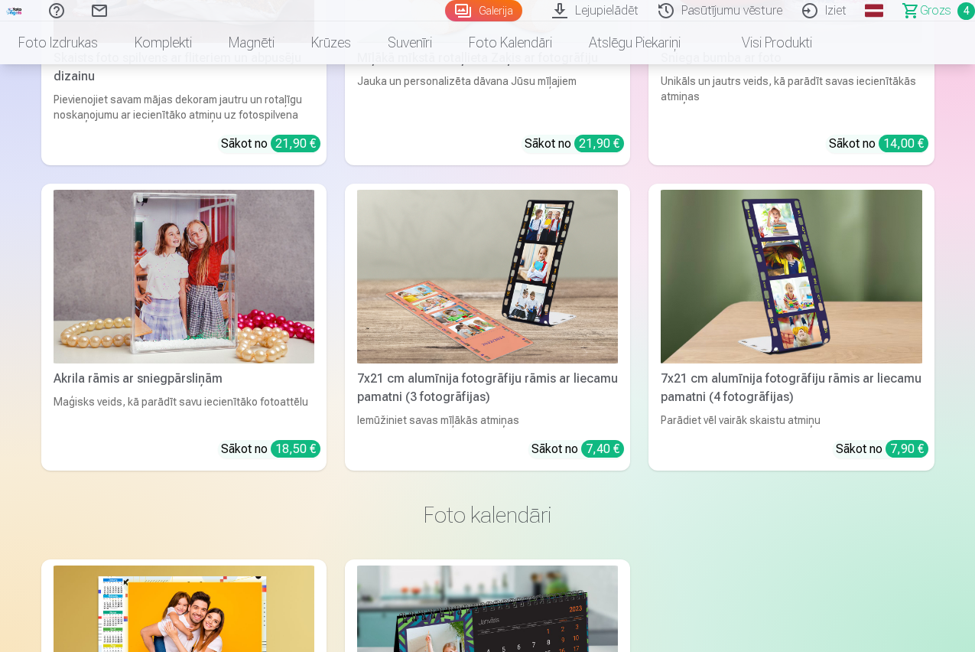
click at [920, 11] on span "Grozs" at bounding box center [935, 11] width 31 height 18
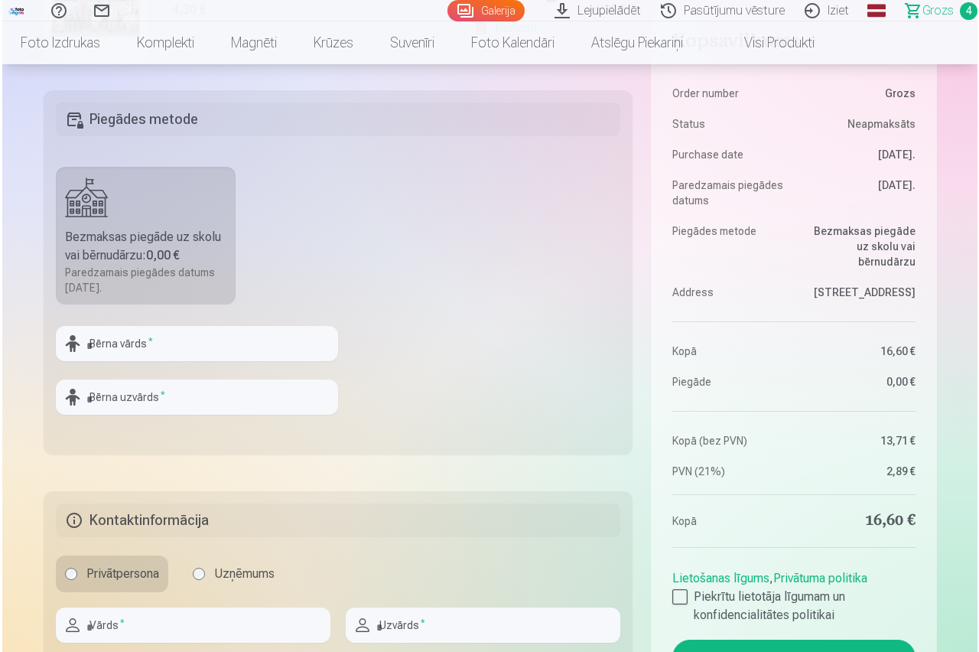
scroll to position [688, 0]
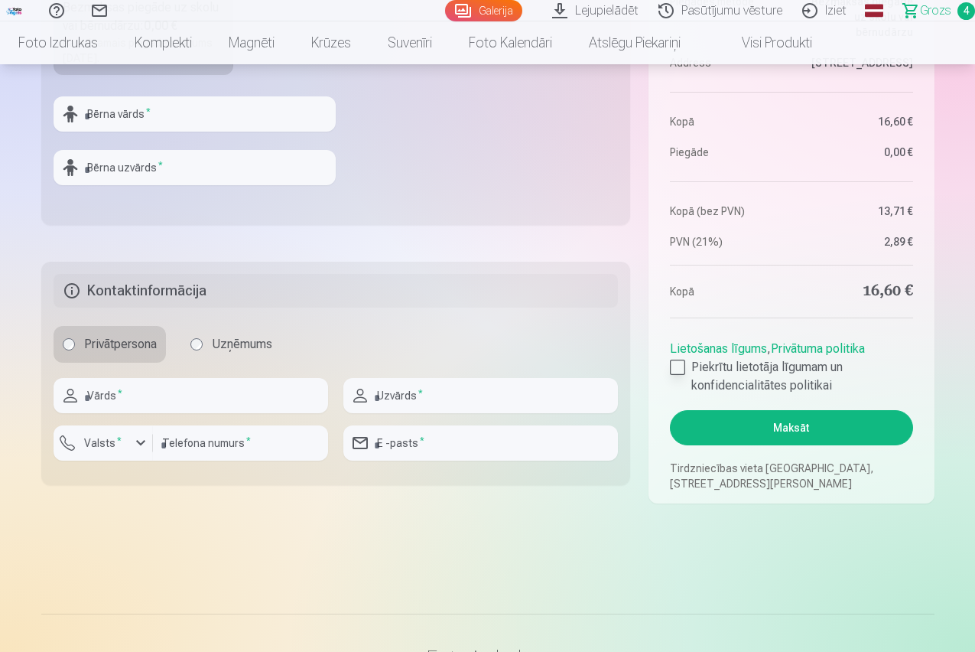
click at [679, 366] on div at bounding box center [677, 366] width 15 height 15
click at [130, 116] on input "text" at bounding box center [195, 113] width 282 height 35
type input "****"
click at [135, 169] on input "text" at bounding box center [195, 167] width 282 height 35
type input "*****"
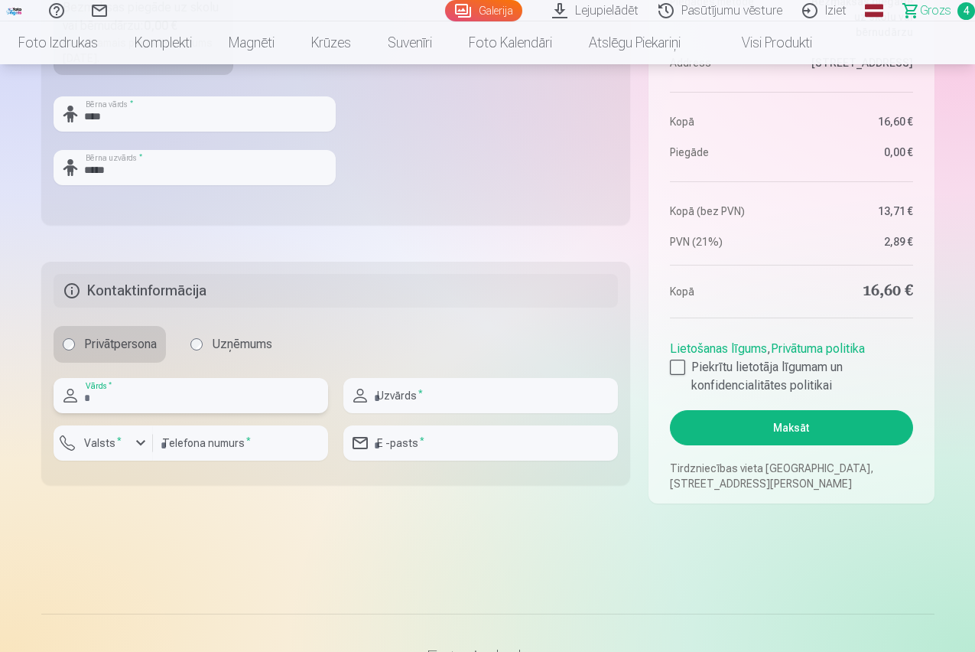
click at [134, 384] on input "text" at bounding box center [191, 395] width 275 height 35
type input "****"
click at [105, 444] on label "Valsts *" at bounding box center [103, 442] width 50 height 15
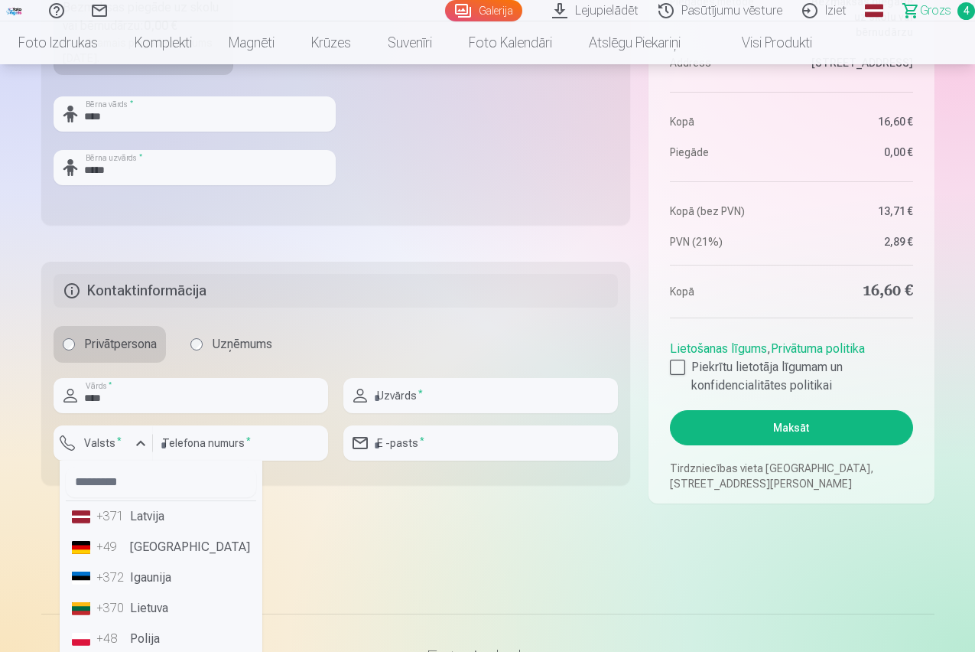
click at [143, 521] on li "+371 Latvija" at bounding box center [161, 516] width 190 height 31
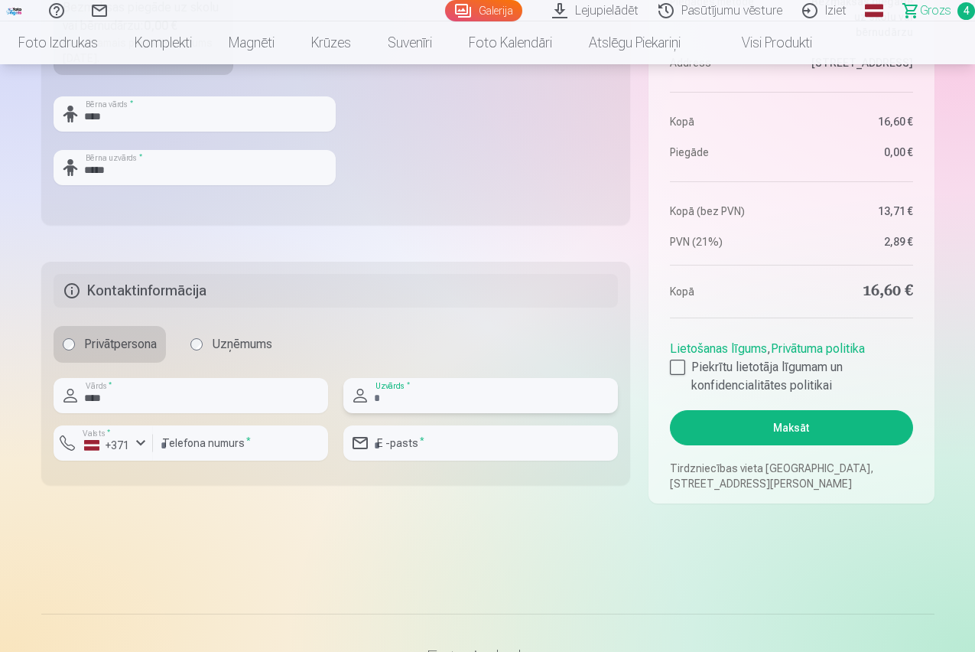
click at [411, 393] on input "text" at bounding box center [480, 395] width 275 height 35
type input "*******"
click at [413, 446] on input "email" at bounding box center [480, 442] width 275 height 35
type input "**********"
click at [798, 431] on button "Maksāt" at bounding box center [791, 427] width 242 height 35
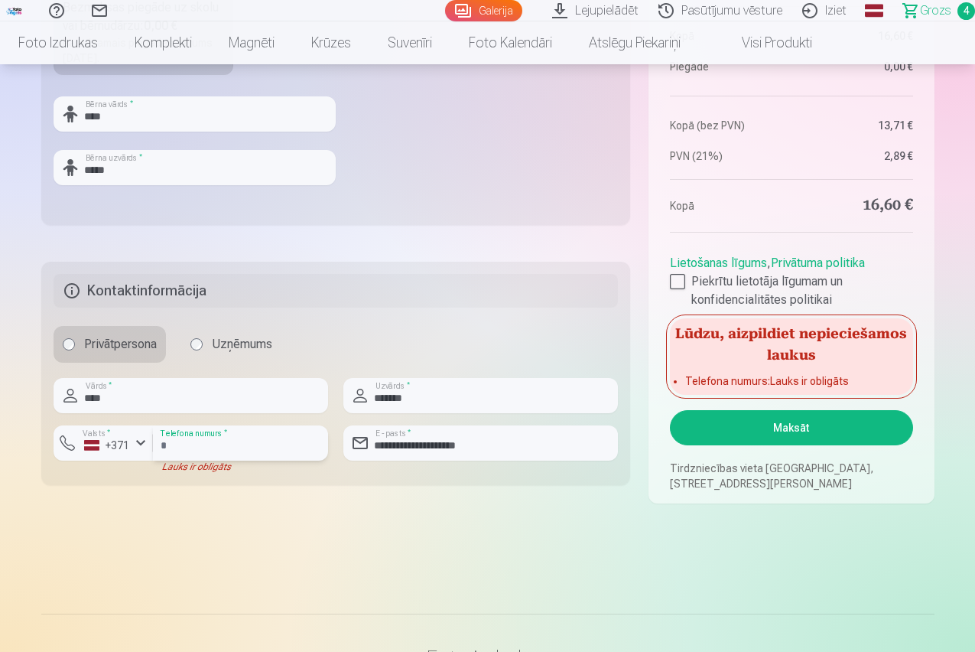
click at [186, 451] on input "number" at bounding box center [240, 442] width 175 height 35
type input "********"
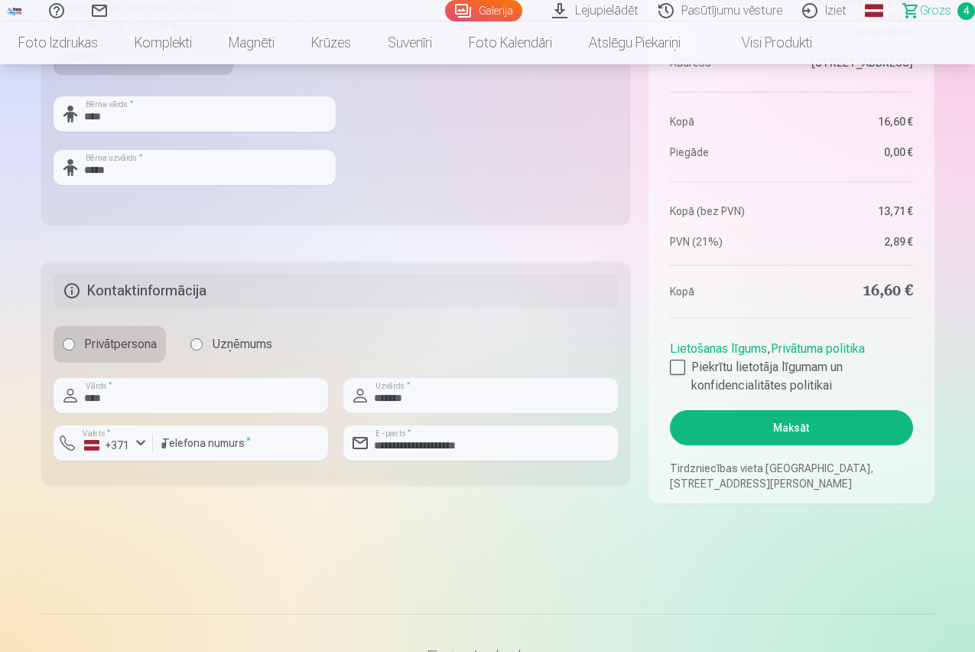
click at [785, 424] on button "Maksāt" at bounding box center [791, 427] width 242 height 35
